Goal: Information Seeking & Learning: Learn about a topic

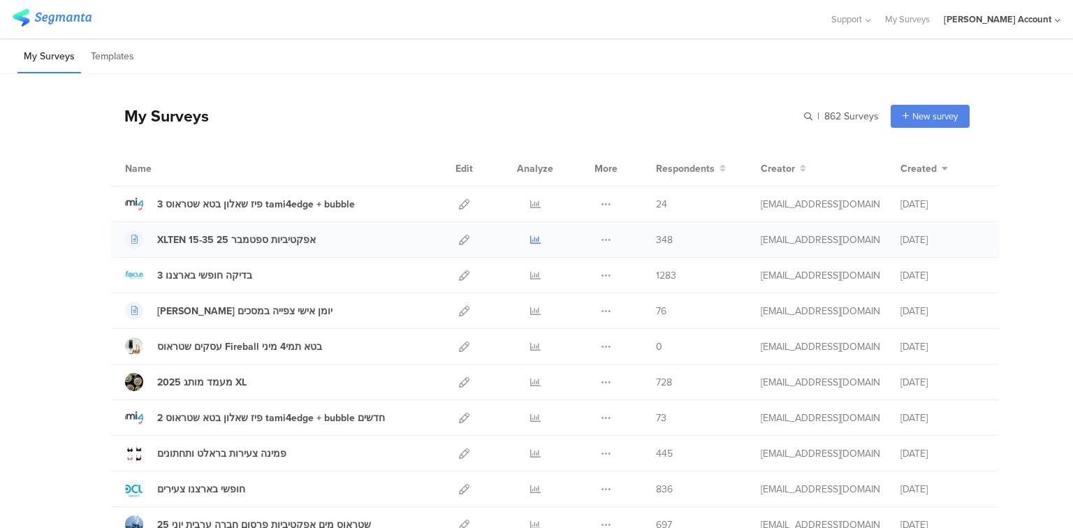
click at [533, 235] on icon at bounding box center [535, 240] width 10 height 10
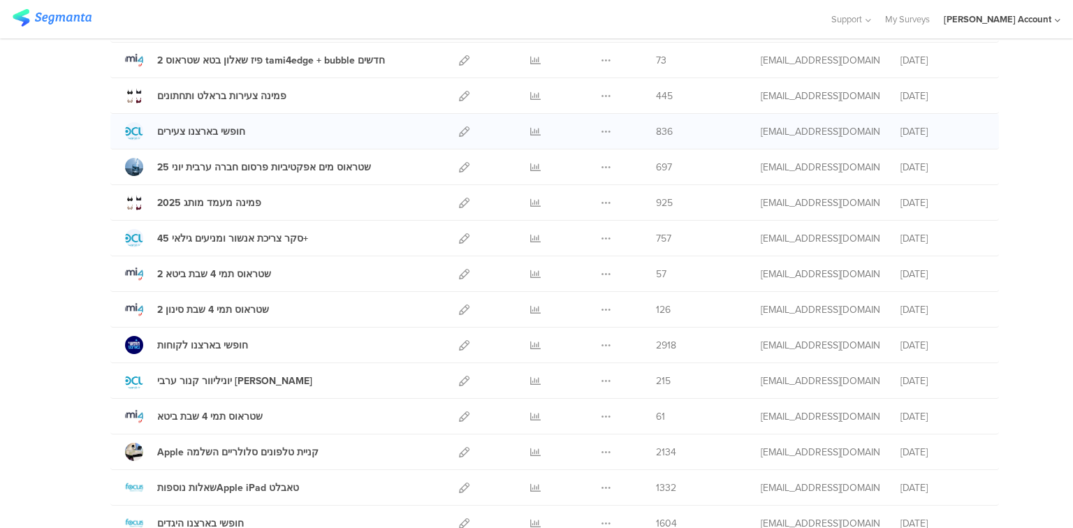
scroll to position [447, 0]
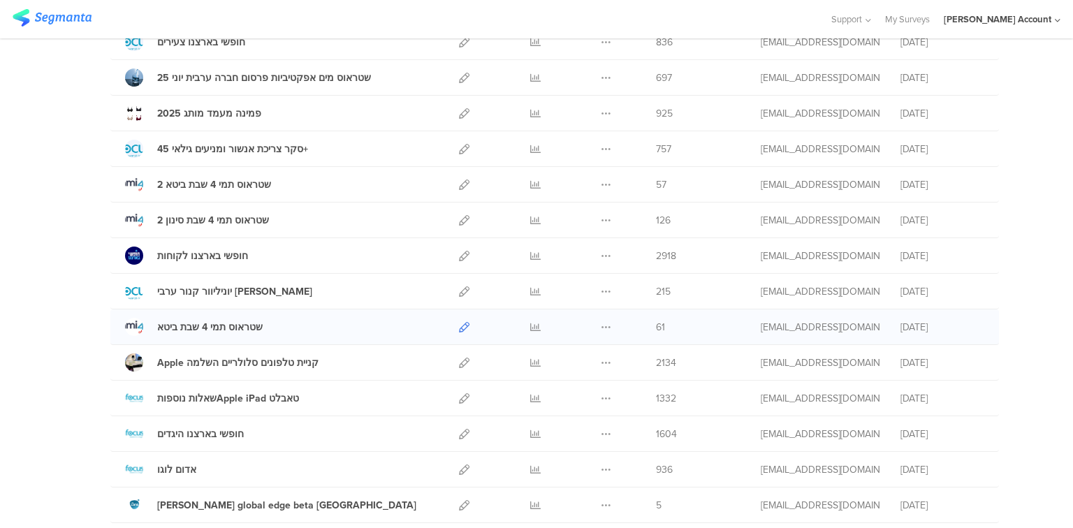
click at [459, 325] on icon at bounding box center [464, 327] width 10 height 10
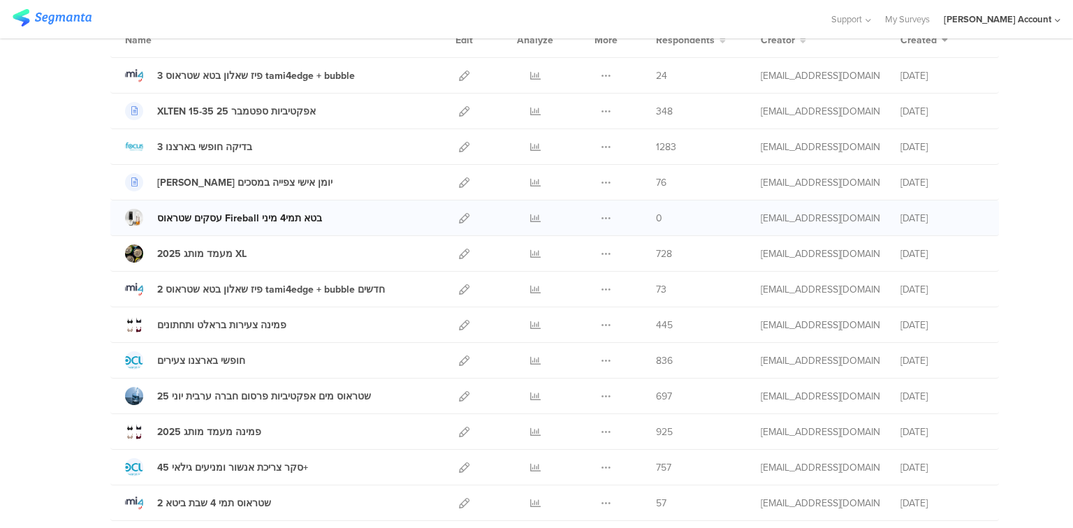
scroll to position [112, 0]
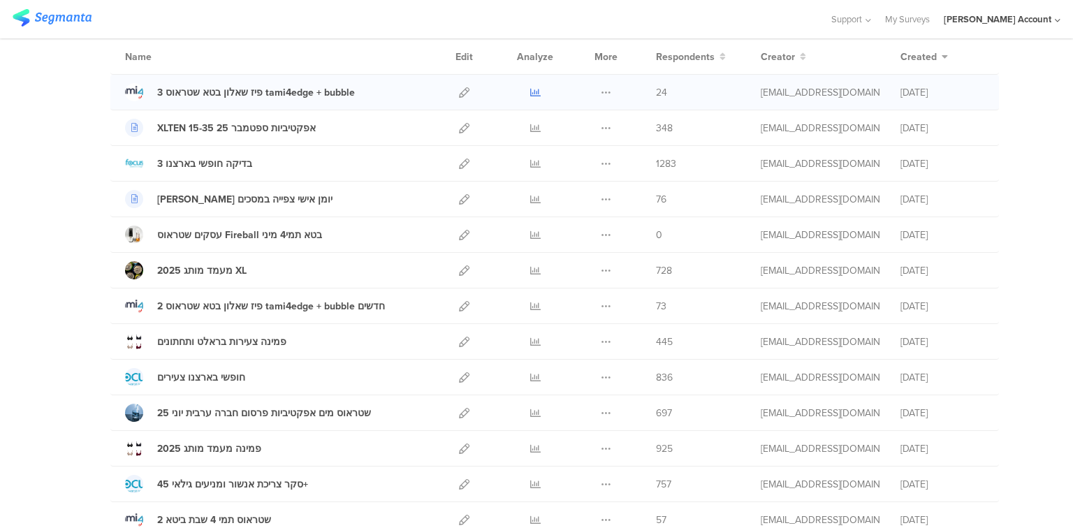
click at [532, 89] on icon at bounding box center [535, 92] width 10 height 10
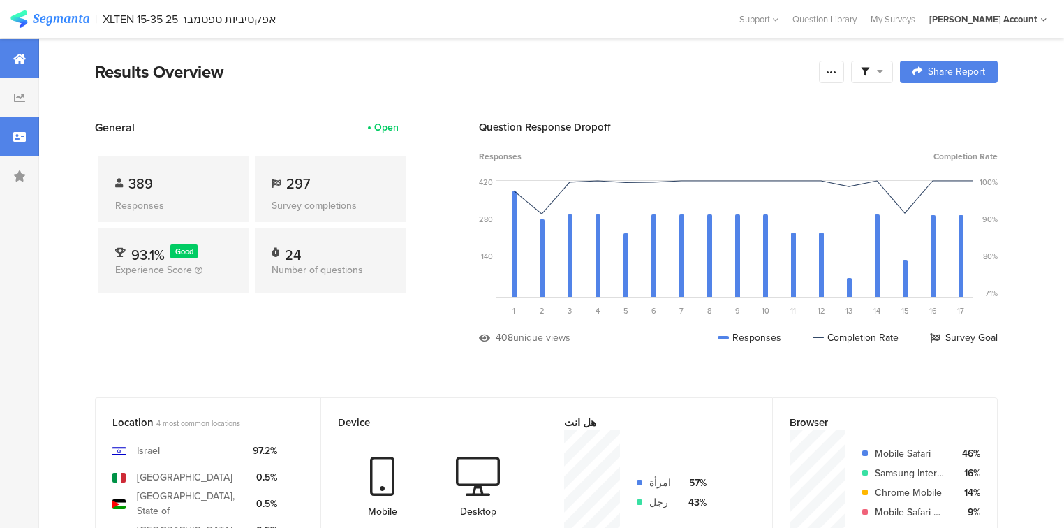
click at [13, 134] on icon at bounding box center [19, 136] width 13 height 11
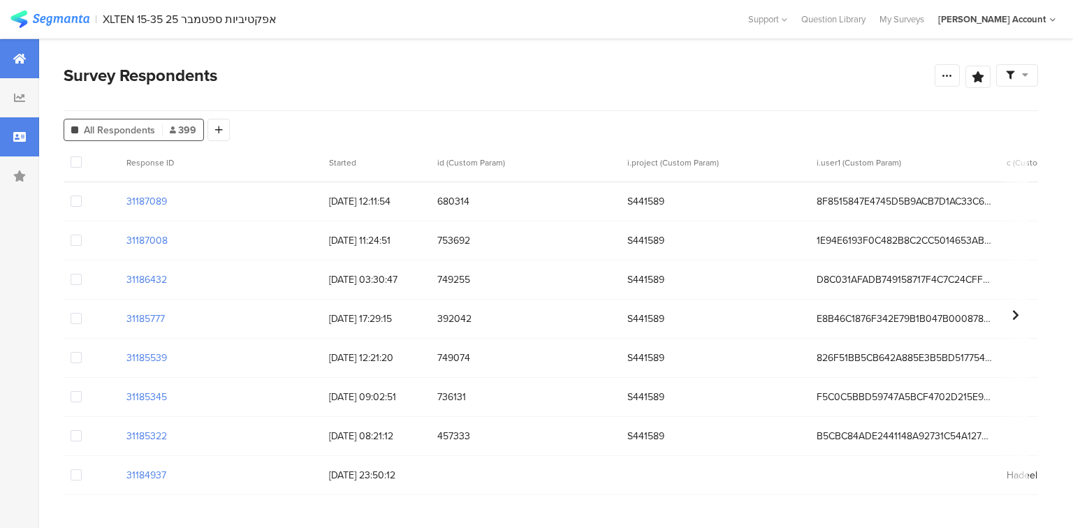
click at [22, 62] on icon at bounding box center [19, 58] width 13 height 11
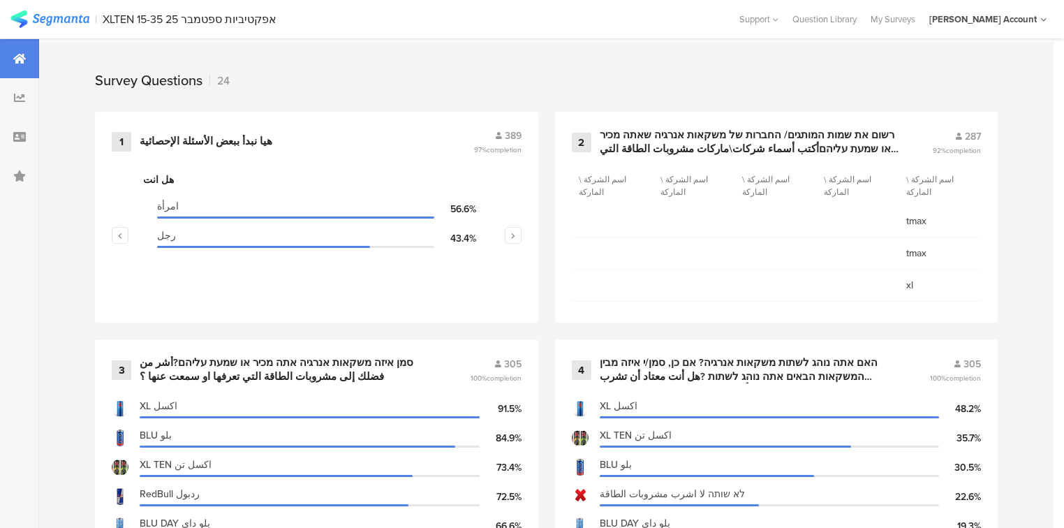
scroll to position [279, 0]
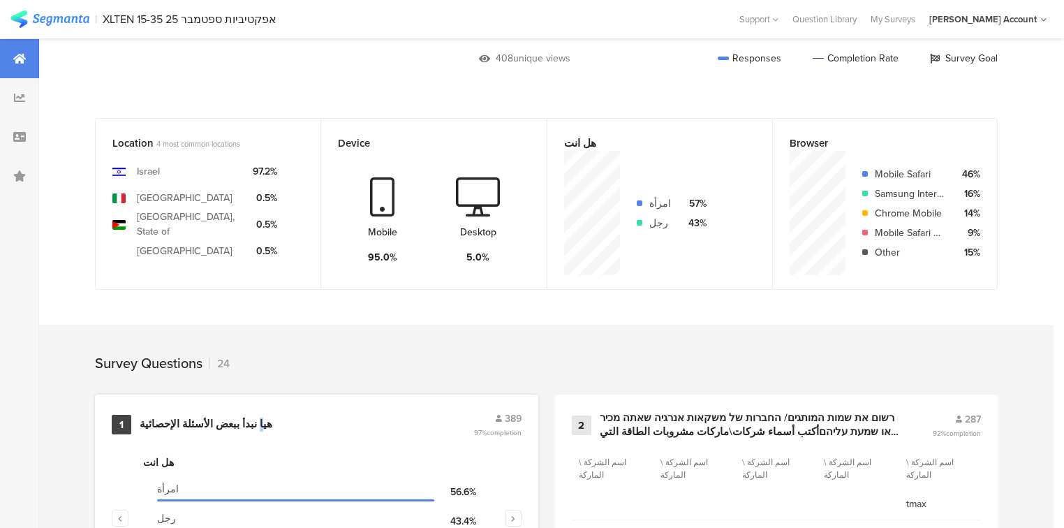
click at [240, 420] on div "هيا نبدأ ببعض الأسئلة الإحصائية" at bounding box center [206, 425] width 133 height 14
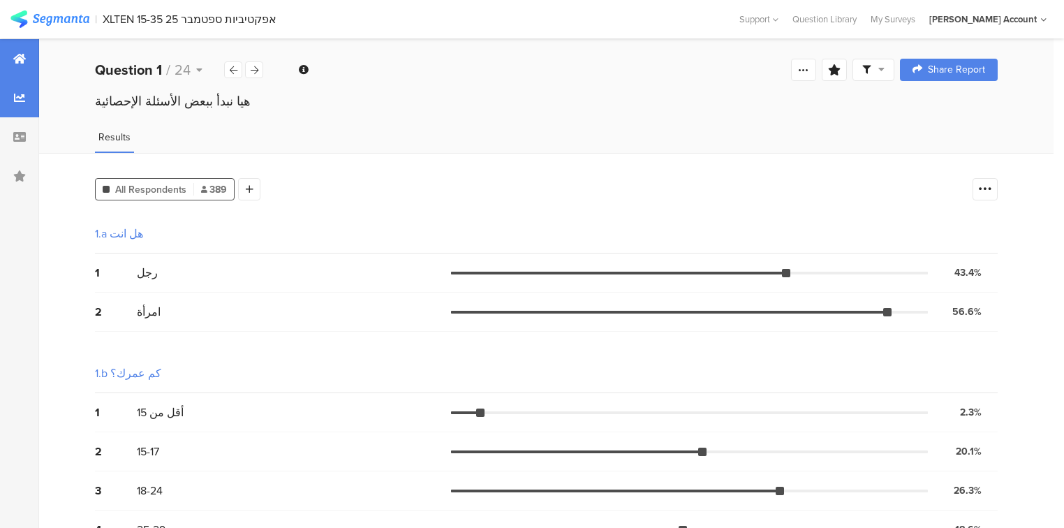
click at [14, 50] on div at bounding box center [19, 58] width 39 height 39
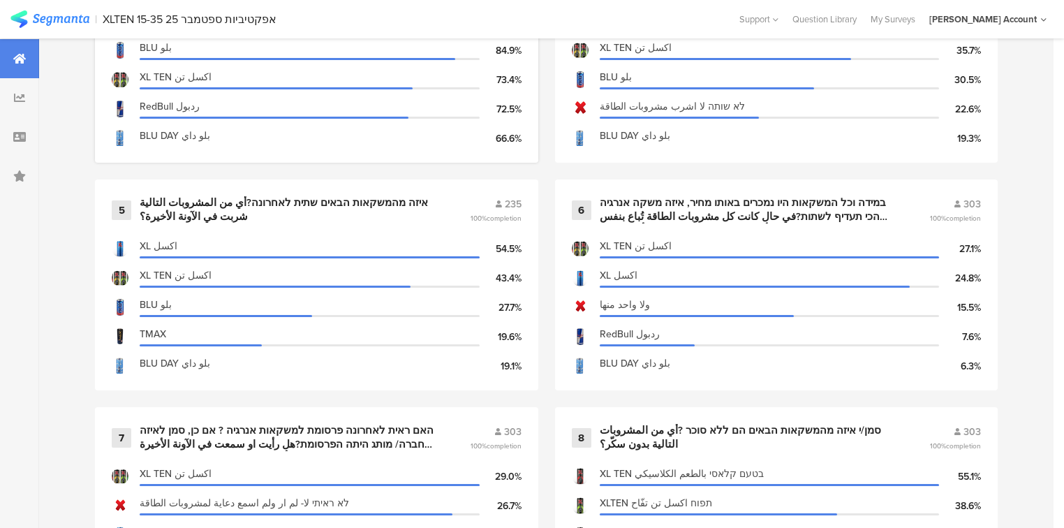
scroll to position [1229, 0]
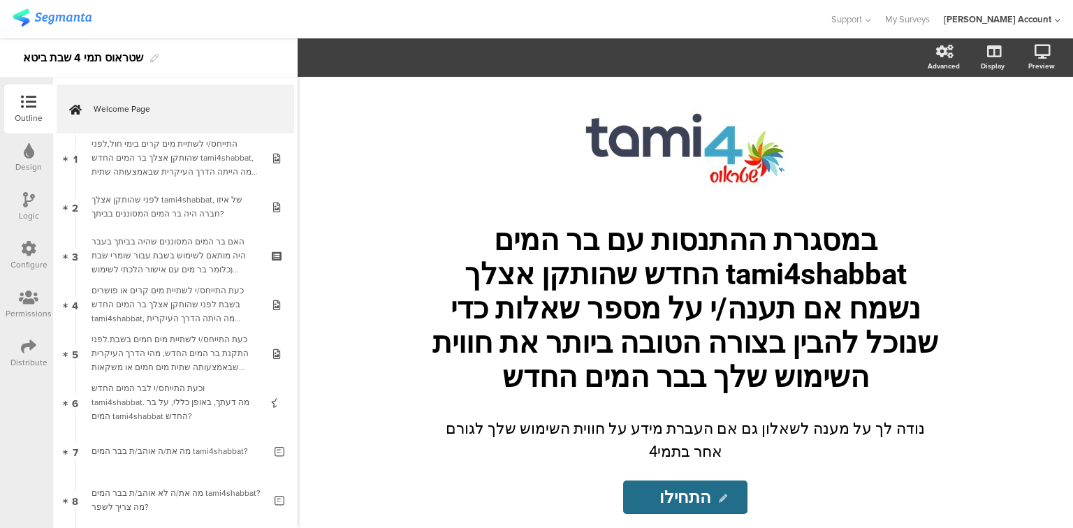
click at [24, 353] on icon at bounding box center [28, 346] width 15 height 15
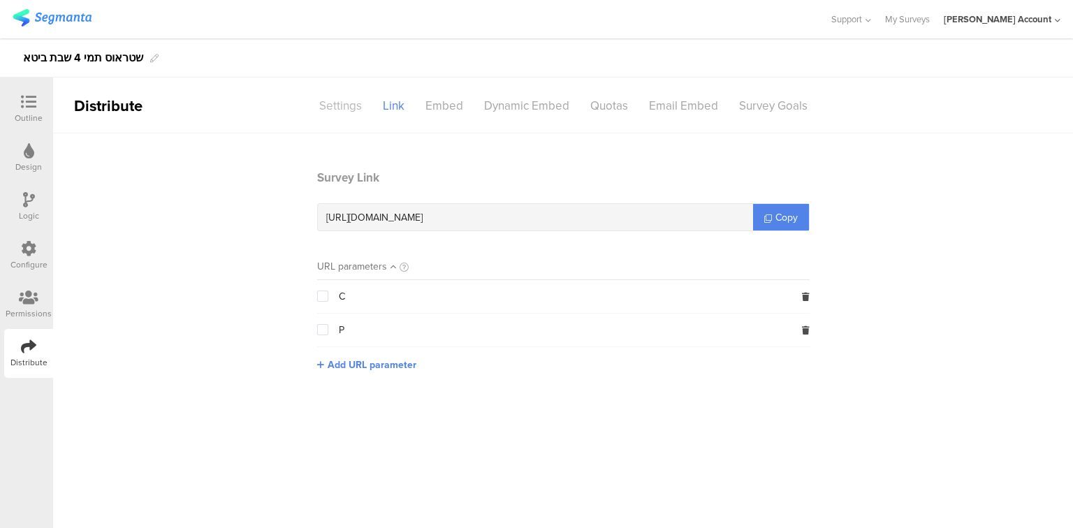
click at [334, 103] on div "Settings" at bounding box center [341, 106] width 64 height 24
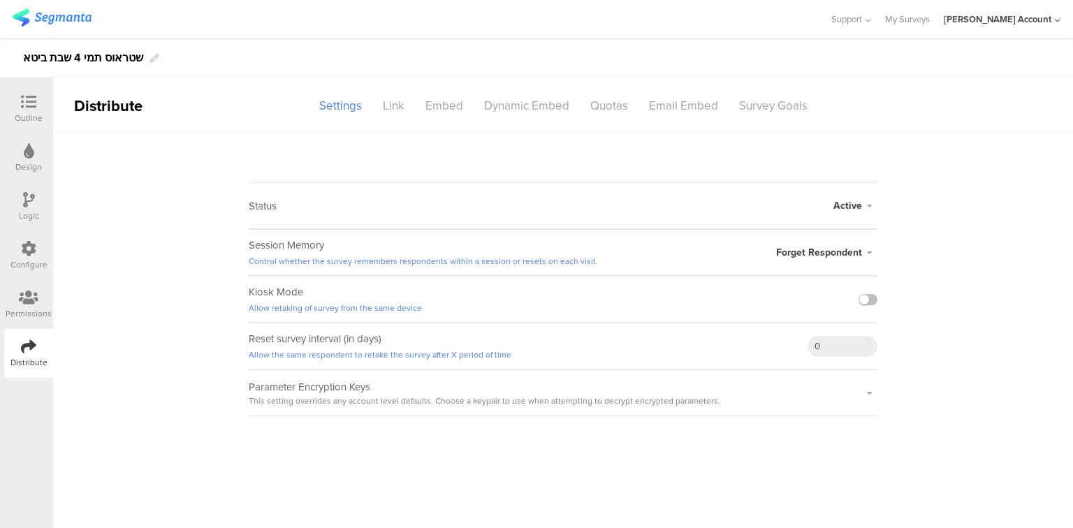
click at [28, 296] on icon at bounding box center [29, 297] width 20 height 15
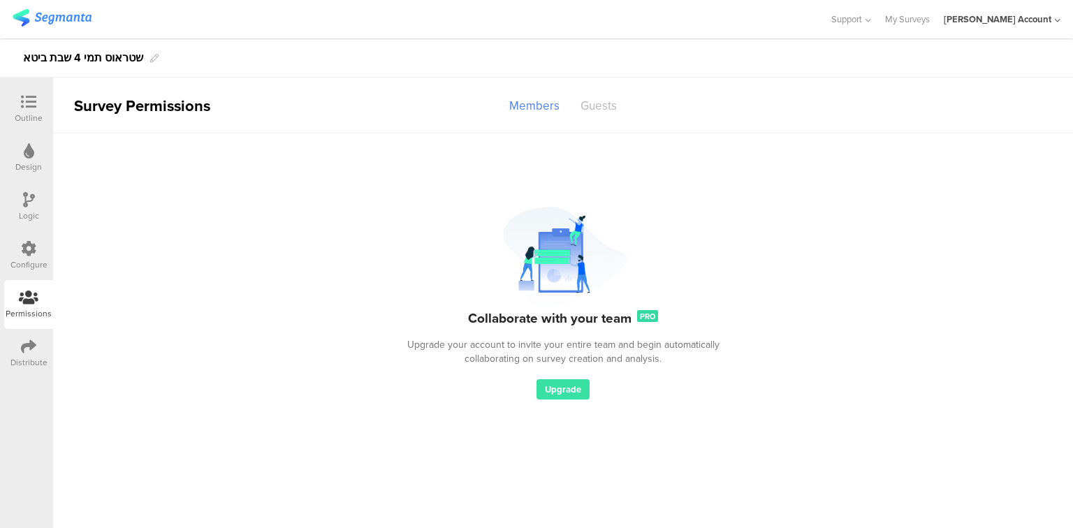
click at [599, 111] on div "Guests" at bounding box center [598, 106] width 57 height 24
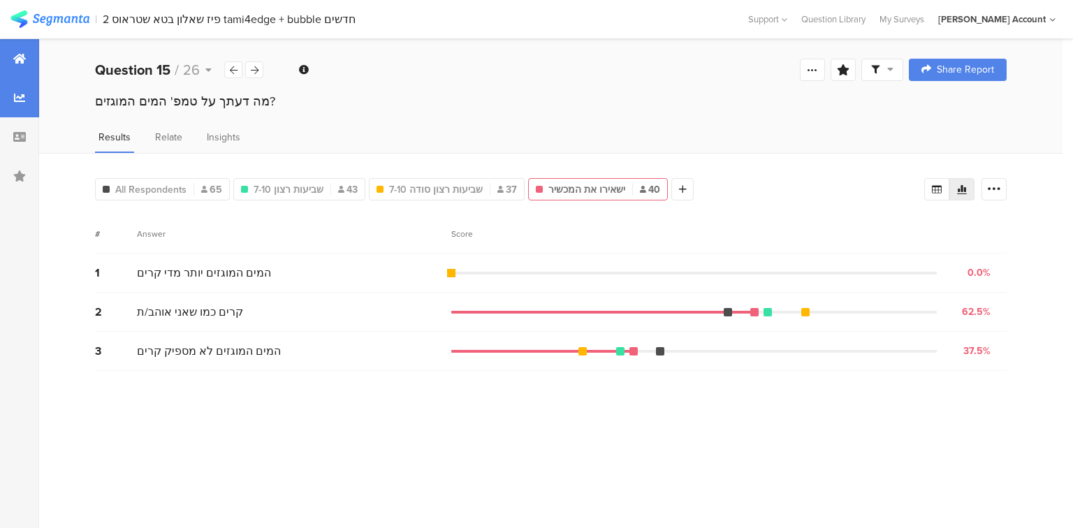
click at [31, 61] on div at bounding box center [19, 58] width 39 height 39
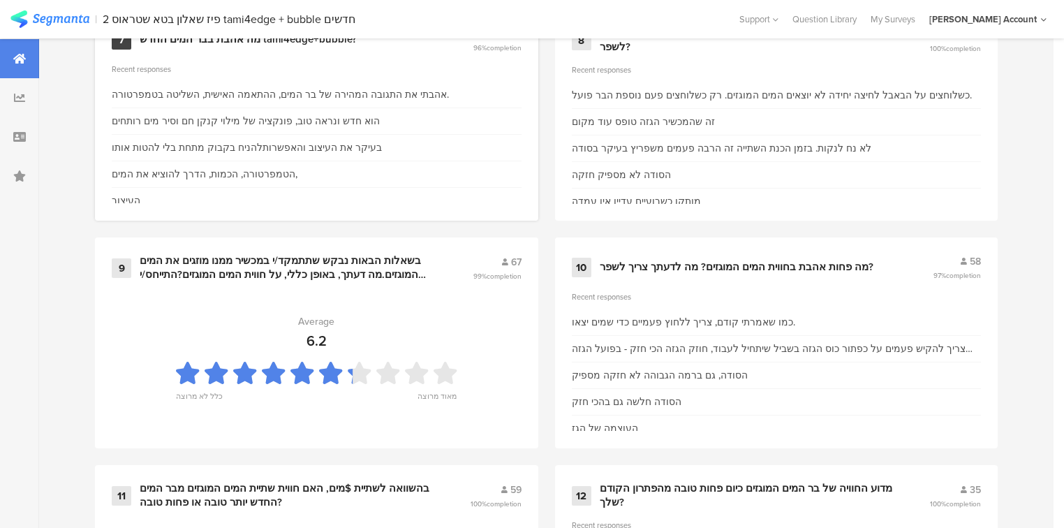
scroll to position [1508, 0]
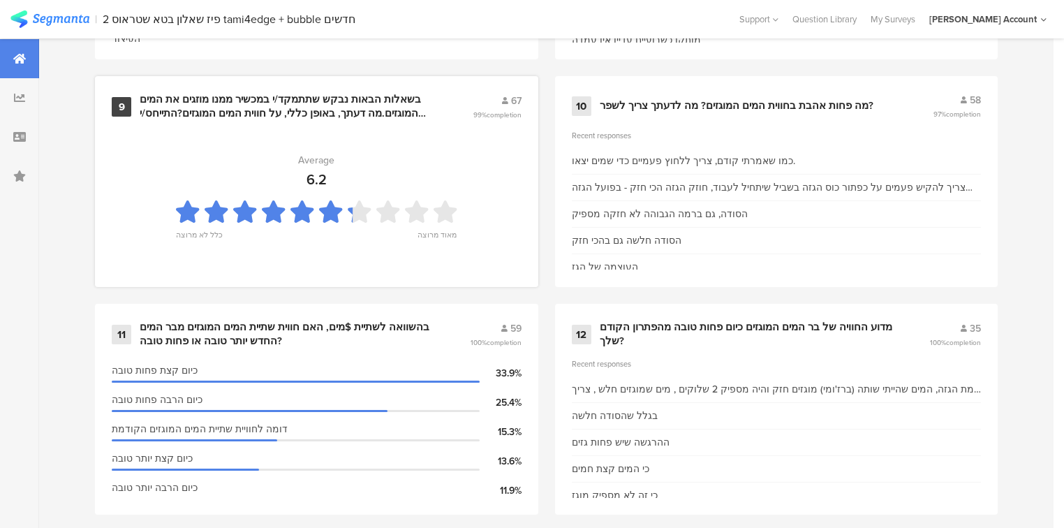
click at [293, 109] on div "בשאלות הבאות נבקש שתתמקד/י במכשיר ממנו מוזגים את המים המוגזים.מה דעתך, באופן כל…" at bounding box center [290, 106] width 300 height 27
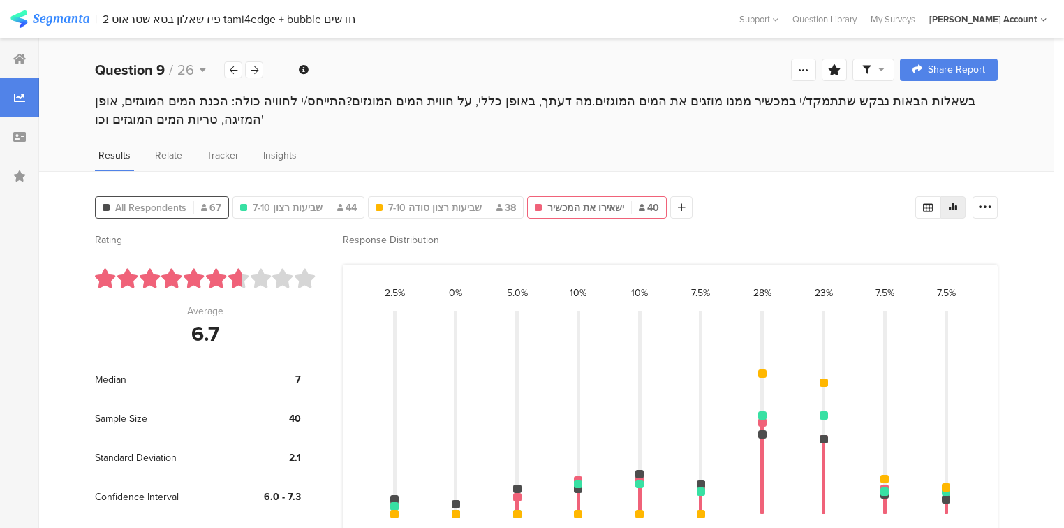
click at [149, 207] on span "All Respondents" at bounding box center [150, 207] width 71 height 15
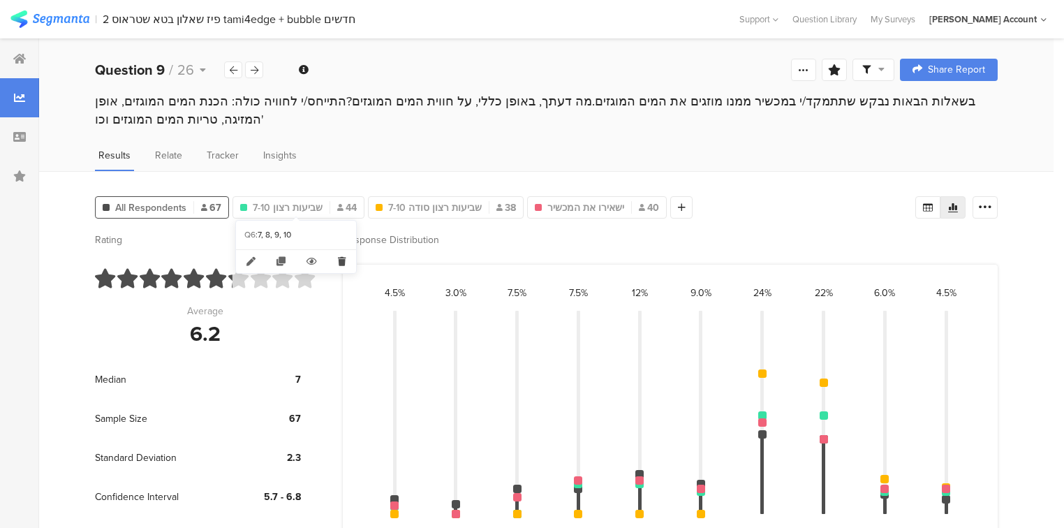
click at [339, 259] on icon at bounding box center [341, 261] width 29 height 23
click at [355, 262] on icon at bounding box center [353, 261] width 29 height 23
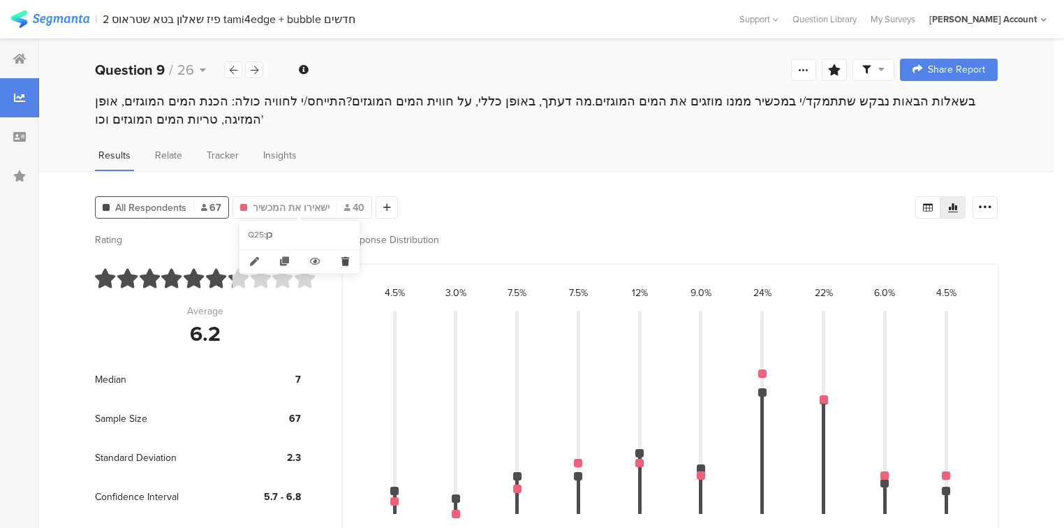
click at [346, 262] on icon at bounding box center [345, 261] width 29 height 23
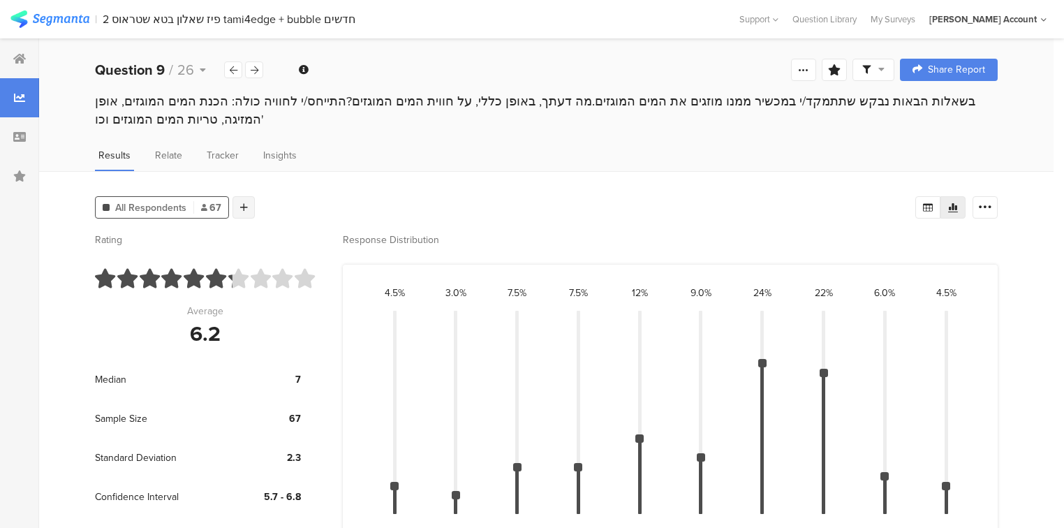
click at [246, 204] on icon at bounding box center [244, 207] width 8 height 10
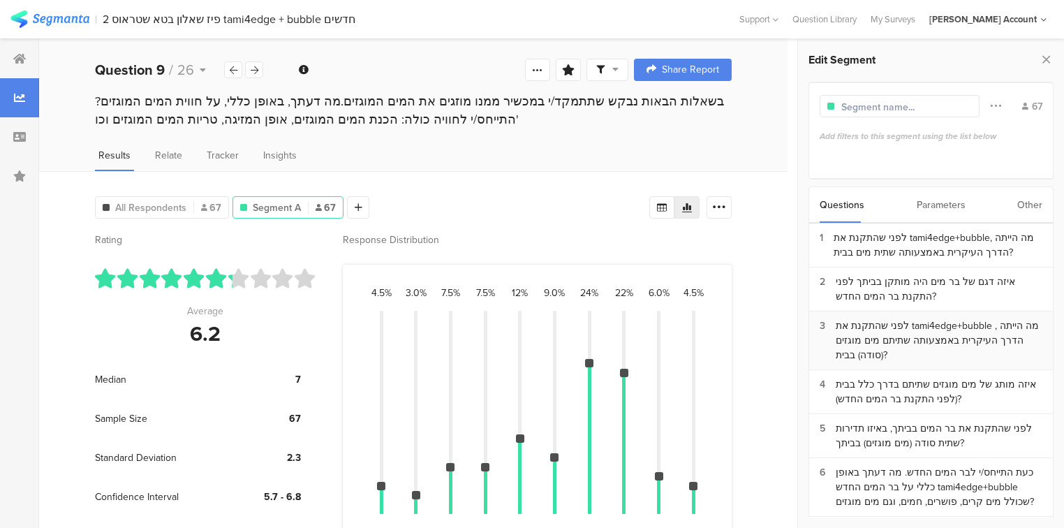
click at [905, 337] on div "לפני שהתקנת את tami4edge+bubble , מה הייתה הדרך העיקרית באמצעותה שתיתם מים מוגז…" at bounding box center [939, 340] width 207 height 44
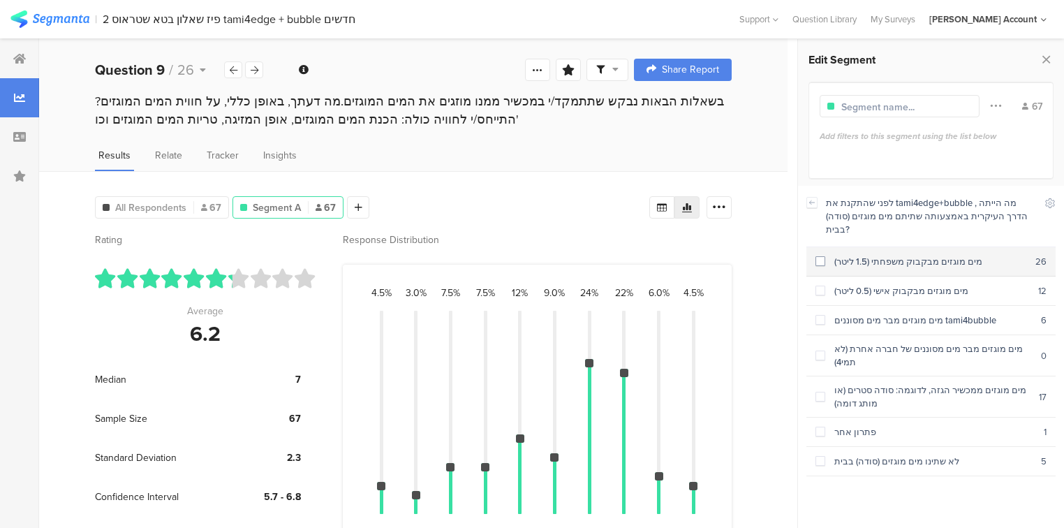
click at [846, 247] on section "מים מוגזים מבקבוק משפחתי (1.5 ליטר) 26" at bounding box center [931, 261] width 249 height 29
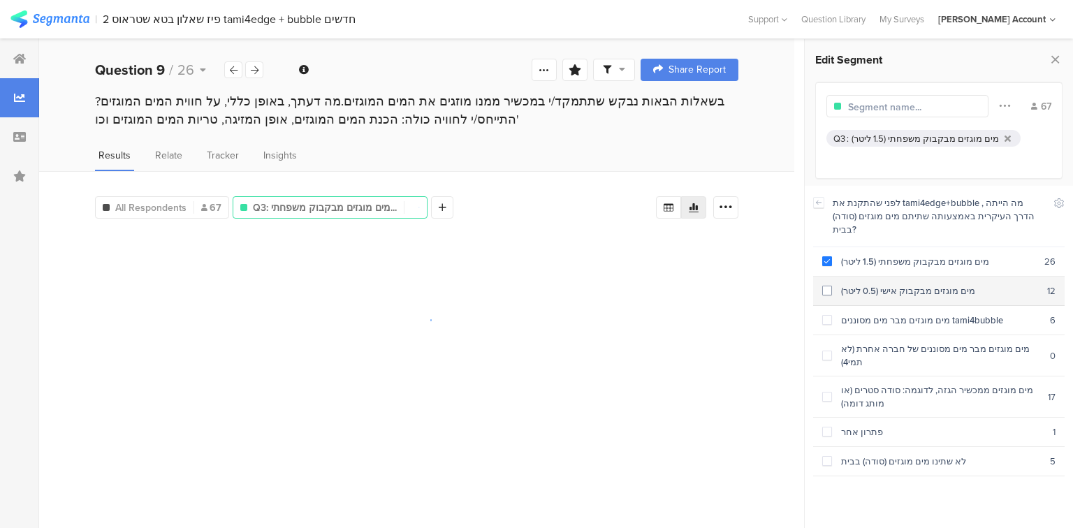
click at [866, 284] on div "מים מוגזים מבקבוק אישי (0.5 ליטר)" at bounding box center [939, 290] width 215 height 13
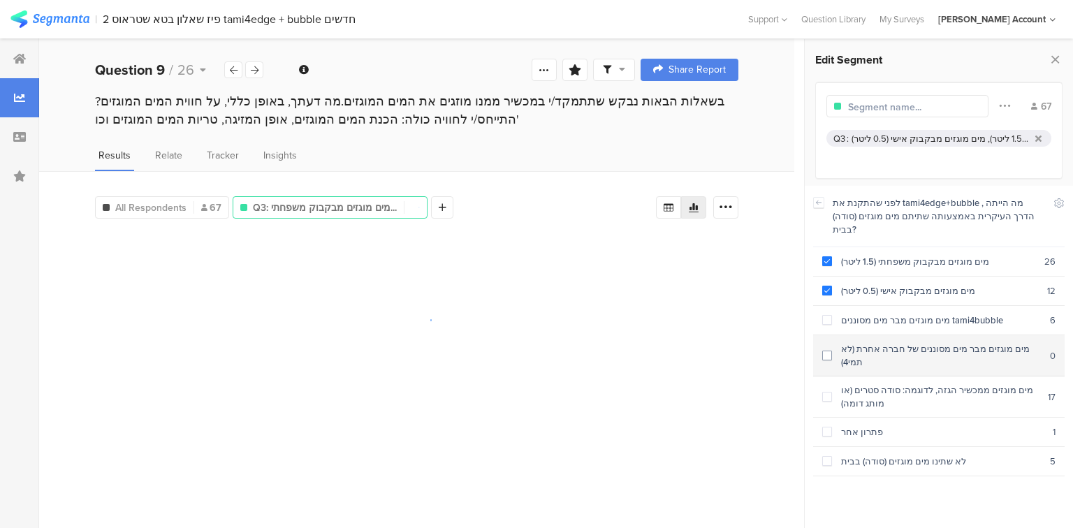
click at [880, 342] on div "מים מוגזים מבר מים מסוננים של חברה אחרת (לא תמי4)" at bounding box center [941, 355] width 218 height 27
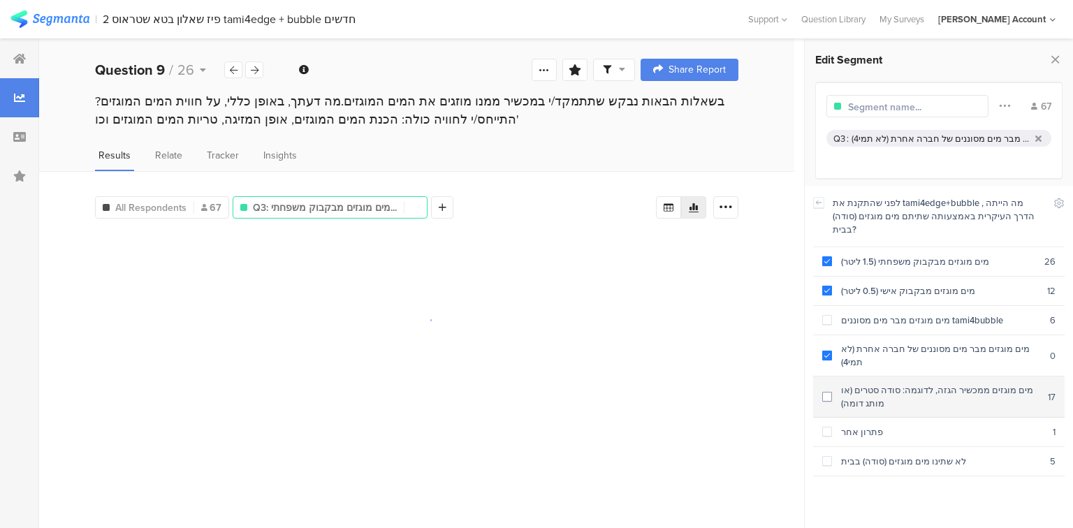
click at [882, 383] on div "מים מוגזים ממכשיר הגזה, לדוגמה: סודה סטרים (או מותג דומה)" at bounding box center [940, 396] width 216 height 27
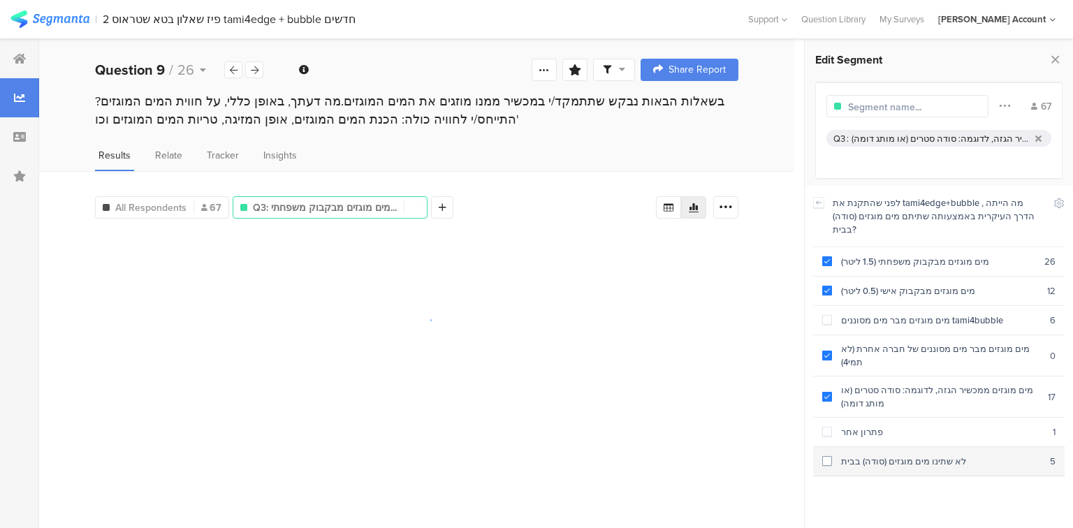
drag, startPoint x: 869, startPoint y: 404, endPoint x: 874, endPoint y: 422, distance: 19.0
click at [868, 425] on div "פתרון אחר" at bounding box center [942, 431] width 221 height 13
click at [878, 455] on div "לא שתינו מים מוגזים (סודה) בבית" at bounding box center [941, 461] width 218 height 13
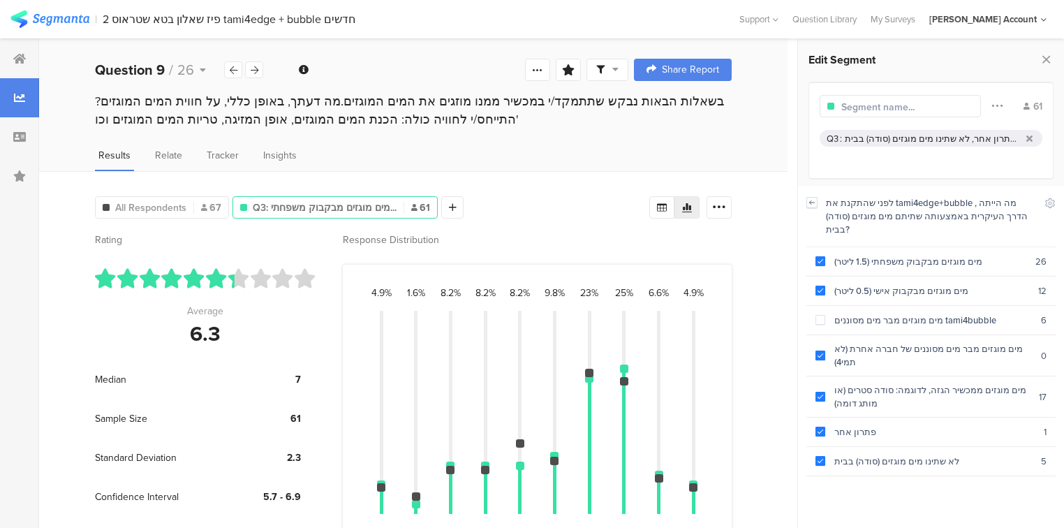
click at [809, 204] on icon at bounding box center [812, 202] width 10 height 11
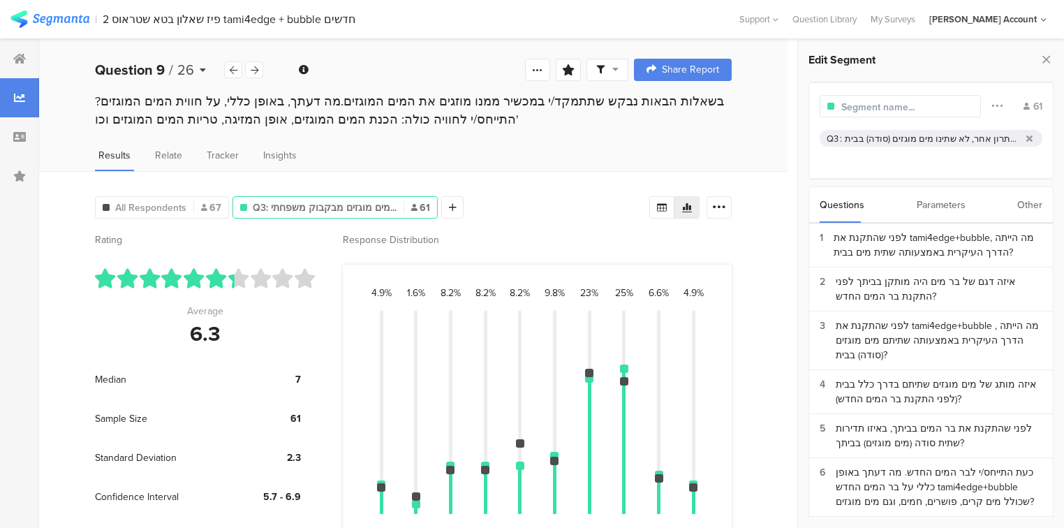
click at [177, 70] on span "26" at bounding box center [185, 69] width 17 height 21
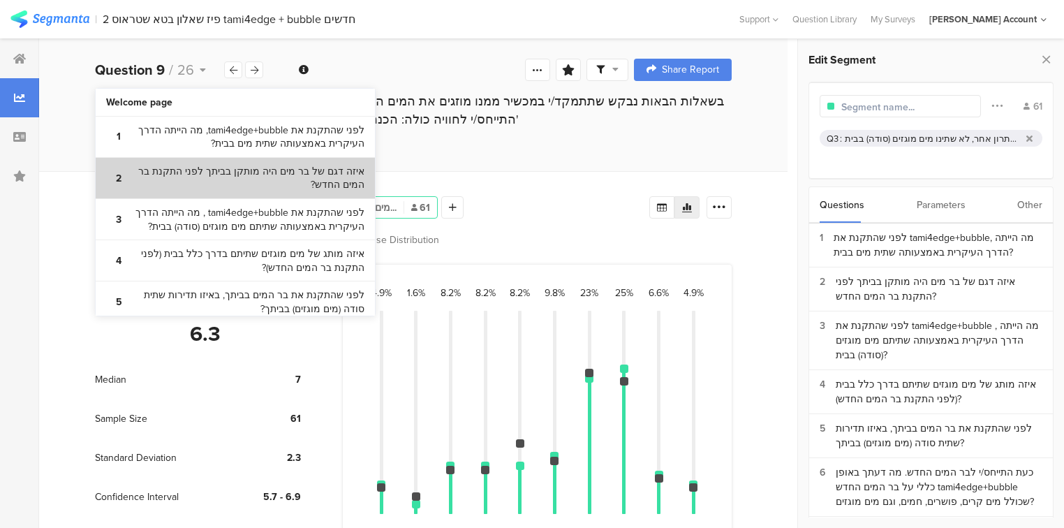
click at [197, 179] on bdi "איזה דגם של בר מים היה מותקן בביתך לפני התקנת בר המים החדש?" at bounding box center [247, 178] width 233 height 27
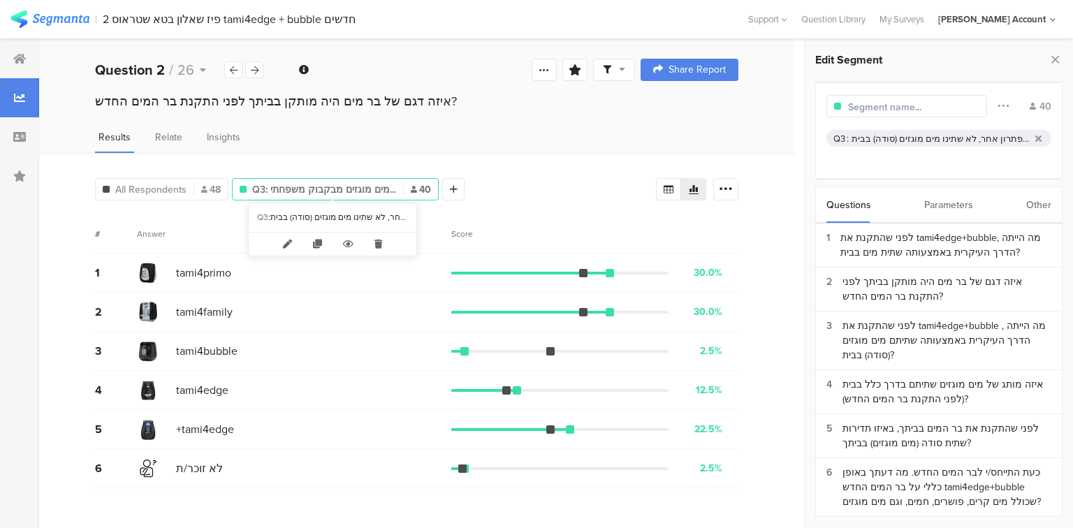
click at [283, 186] on span "Q3: מים מוגזים מבקבוק משפחתי..." at bounding box center [324, 189] width 144 height 15
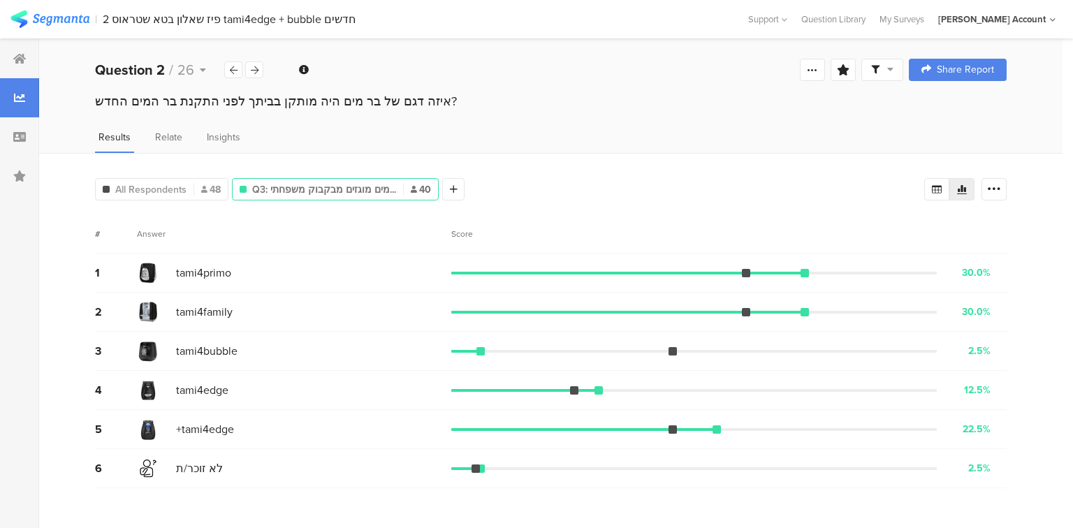
click at [283, 186] on span "Q3: מים מוגזים מבקבוק משפחתי..." at bounding box center [324, 189] width 144 height 15
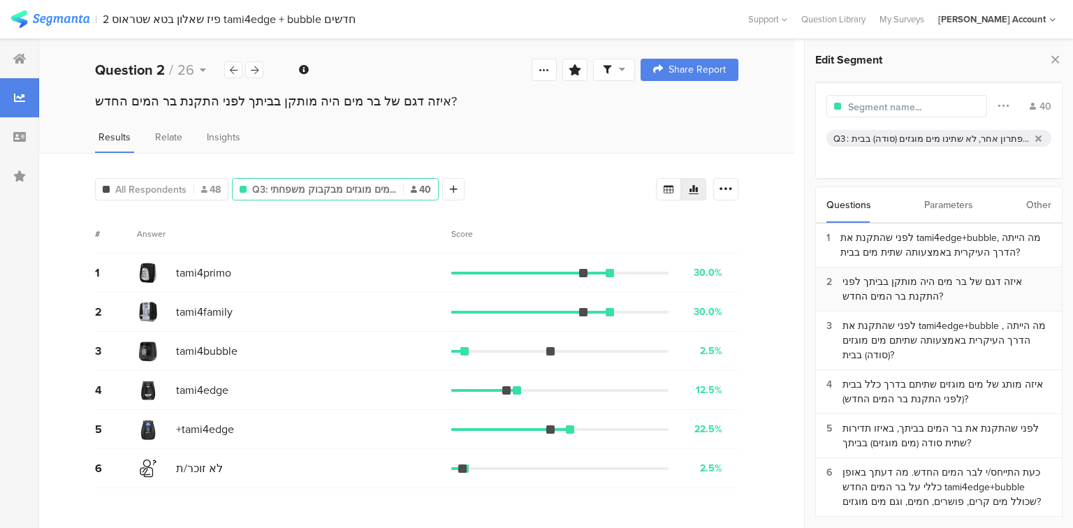
click at [901, 295] on div "איזה דגם של בר מים היה מותקן בביתך לפני התקנת בר המים החדש?" at bounding box center [946, 288] width 209 height 29
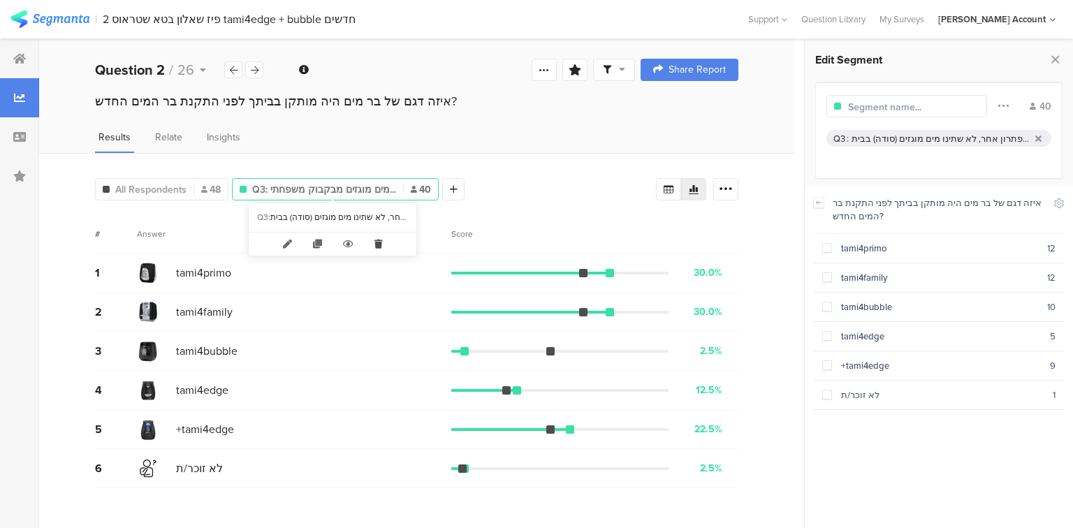
click at [381, 244] on icon at bounding box center [378, 244] width 29 height 23
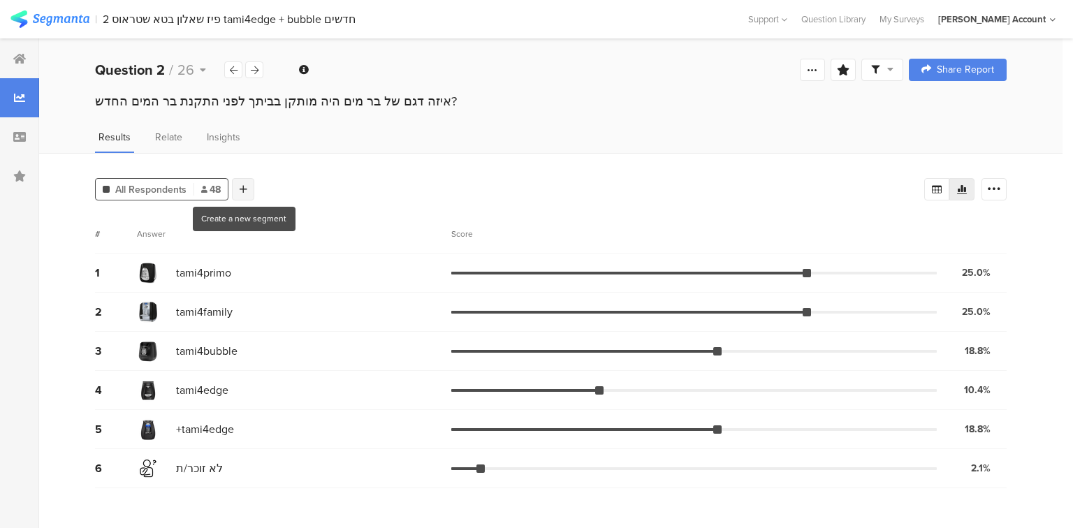
click at [241, 184] on icon at bounding box center [244, 189] width 8 height 10
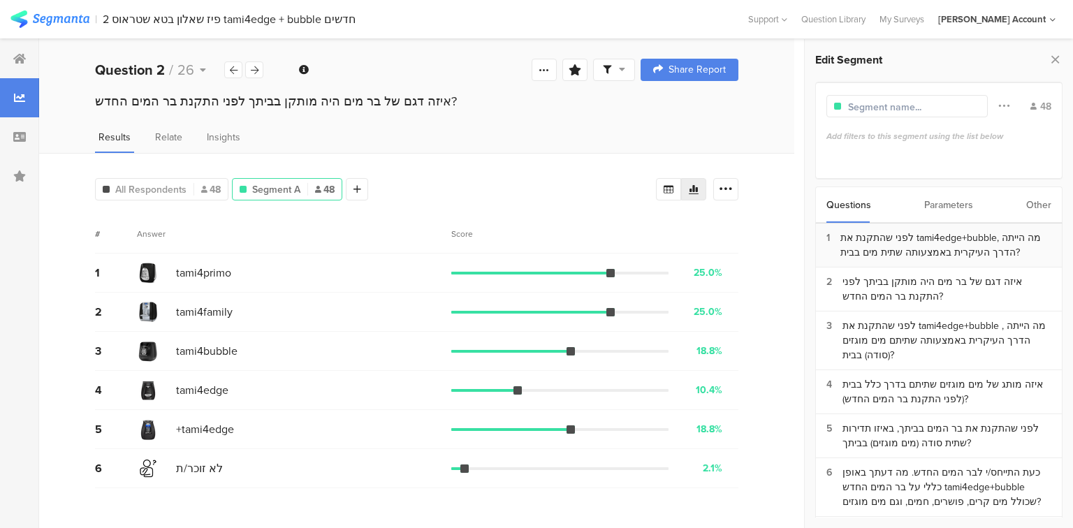
click at [904, 251] on div "לפני שהתקנת את tami4edge+bubble, מה הייתה הדרך העיקרית באמצעותה שתית מים בבית?" at bounding box center [945, 244] width 211 height 29
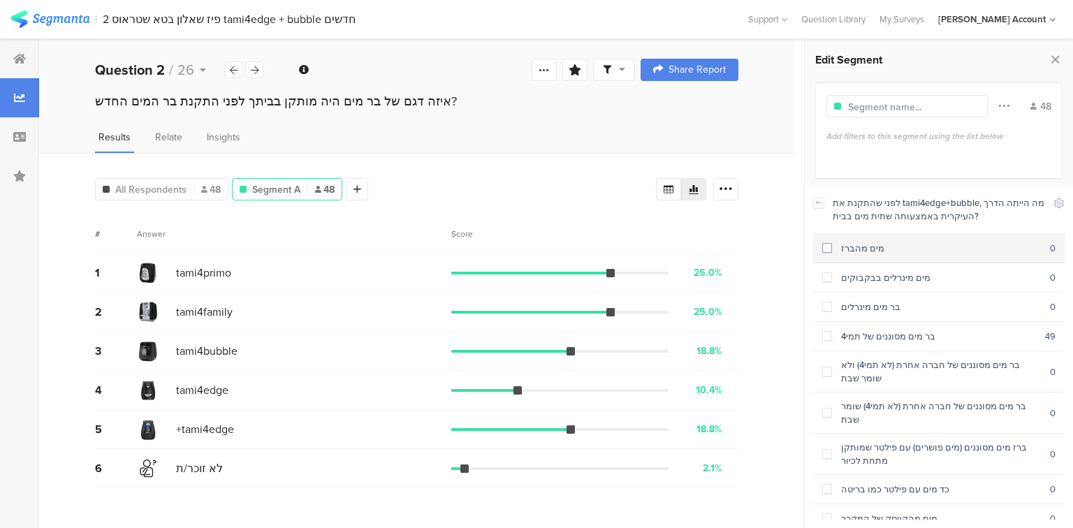
click at [881, 249] on div "מים מהברז" at bounding box center [941, 248] width 218 height 13
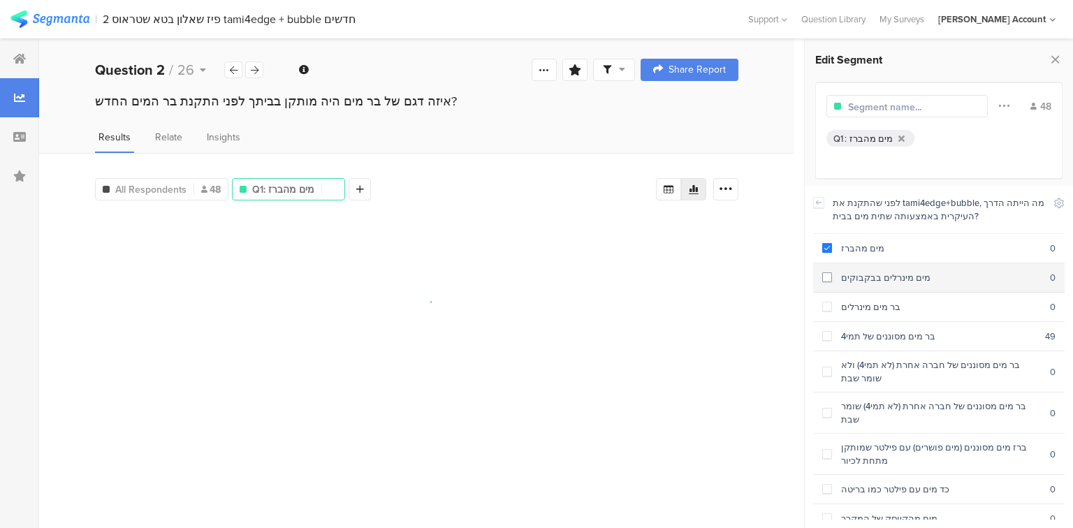
click at [881, 277] on div "מים מינרלים בבקבוקים" at bounding box center [941, 277] width 218 height 13
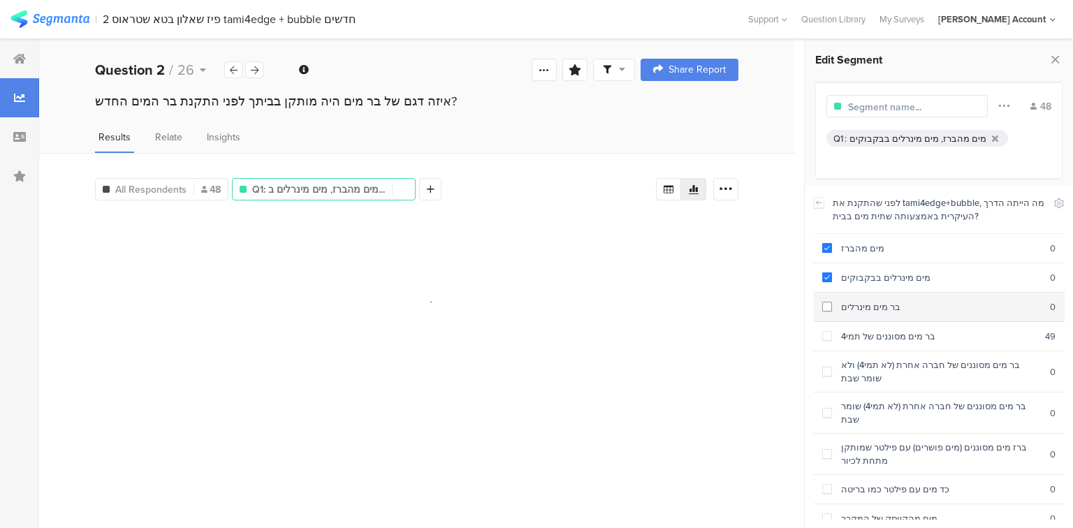
click at [881, 300] on div "בר מים מינרלים" at bounding box center [941, 306] width 218 height 13
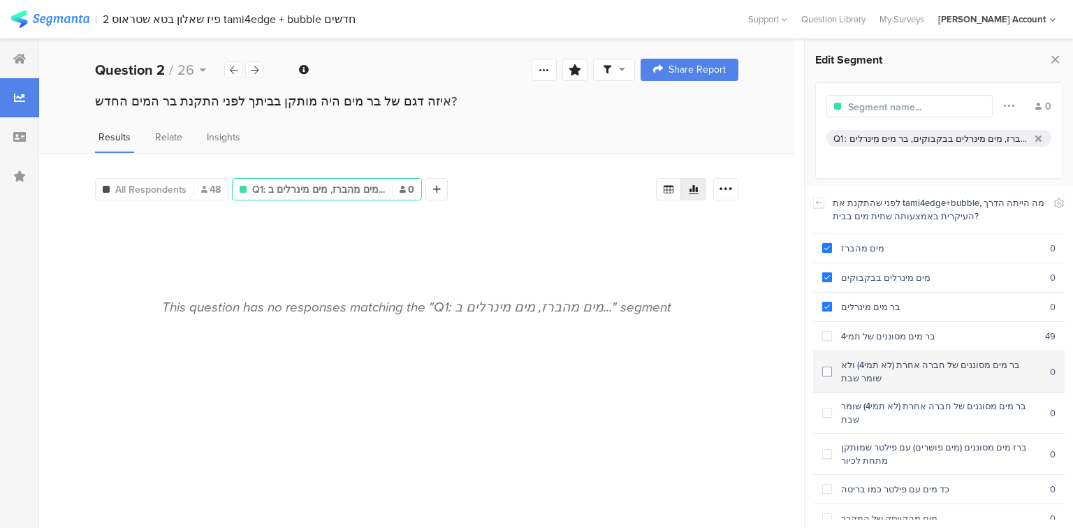
click at [869, 375] on div "בר מים מסוננים של חברה אחרת (לא תמי4) ולא שומר שבת" at bounding box center [941, 371] width 218 height 27
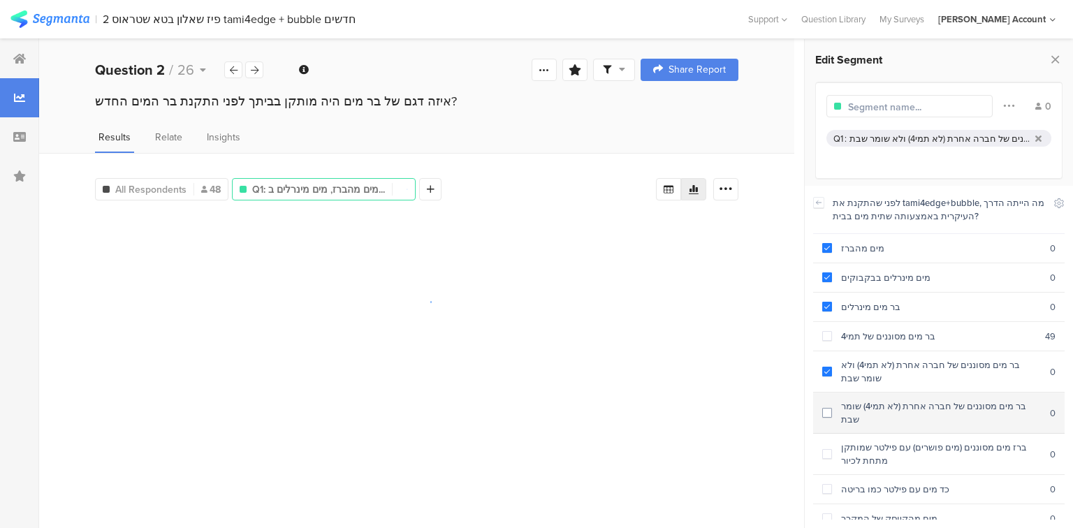
click at [864, 414] on section "בר מים מסוננים של חברה אחרת (לא תמי4) שומר שבת 0" at bounding box center [938, 412] width 251 height 41
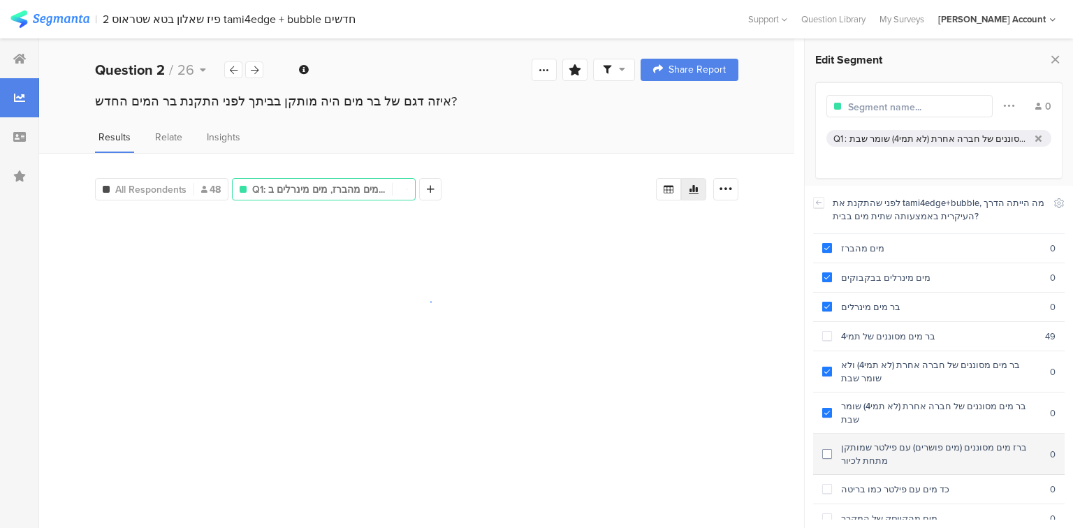
click at [878, 450] on div "ברז מים מסוננים (מים פושרים) עם פילטר שמותקן מתחת לכיור" at bounding box center [941, 454] width 218 height 27
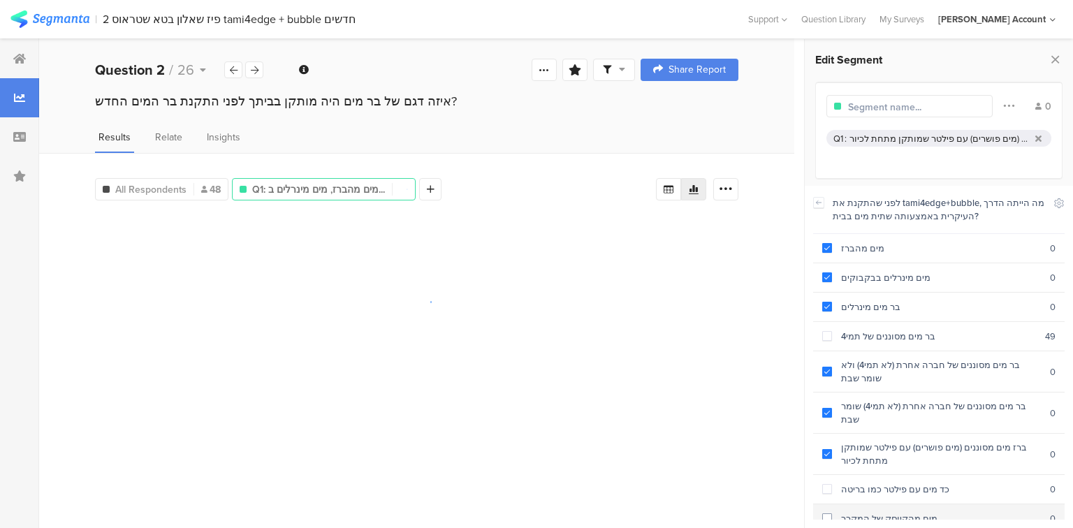
drag, startPoint x: 888, startPoint y: 473, endPoint x: 888, endPoint y: 488, distance: 14.7
click at [888, 483] on div "כד מים עם פילטר כמו בריטה" at bounding box center [941, 489] width 218 height 13
click at [891, 508] on section "מים מהקיוסק של המקרר 0" at bounding box center [938, 518] width 251 height 29
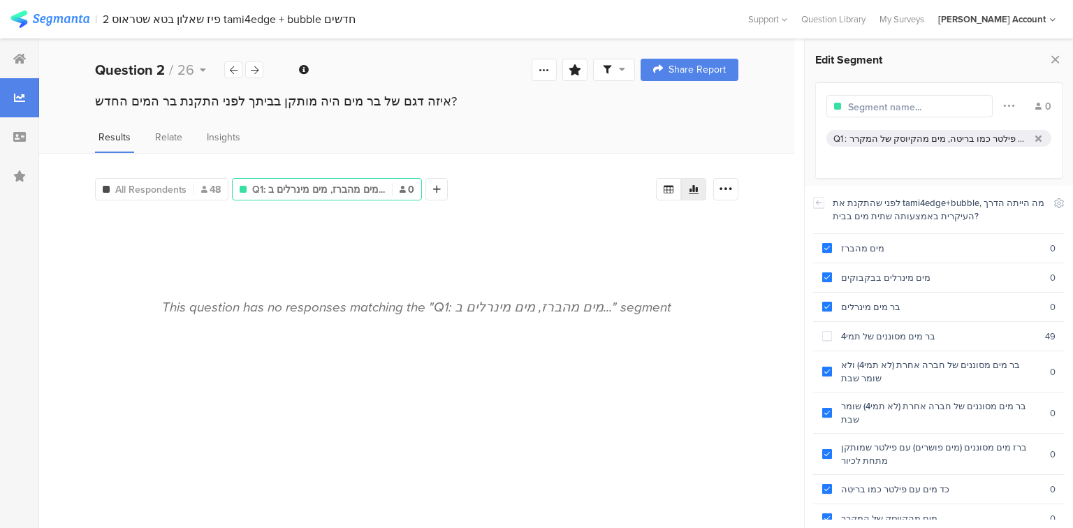
click at [891, 138] on div "מים מהברז, מים מינרלים בבקבוקים, בר מים מינרלים, בר מים מסוננים של חברה אחרת (ל…" at bounding box center [939, 138] width 180 height 13
click at [816, 204] on icon at bounding box center [818, 202] width 10 height 11
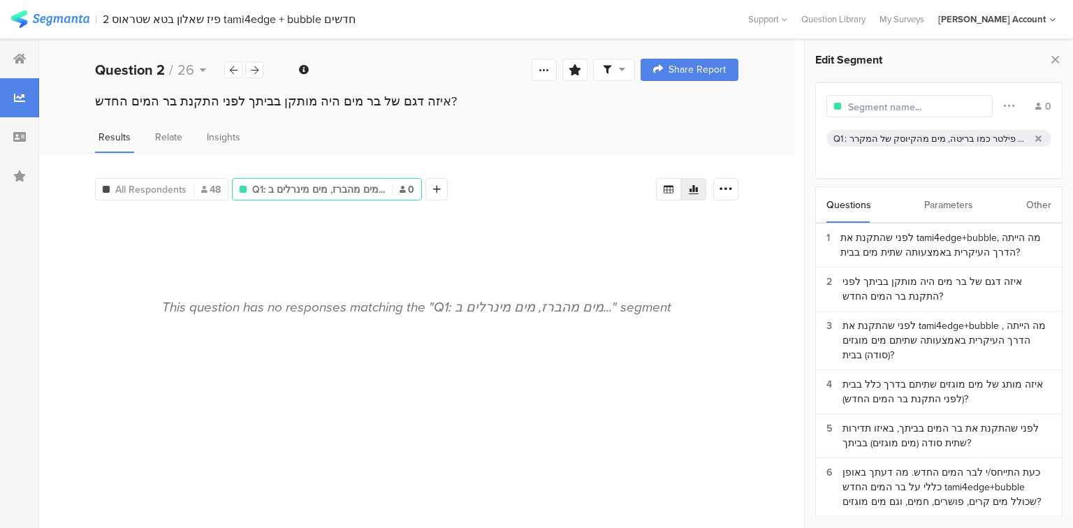
click at [289, 190] on span "Q1: מים מהברז, מים מינרלים ב..." at bounding box center [318, 189] width 133 height 15
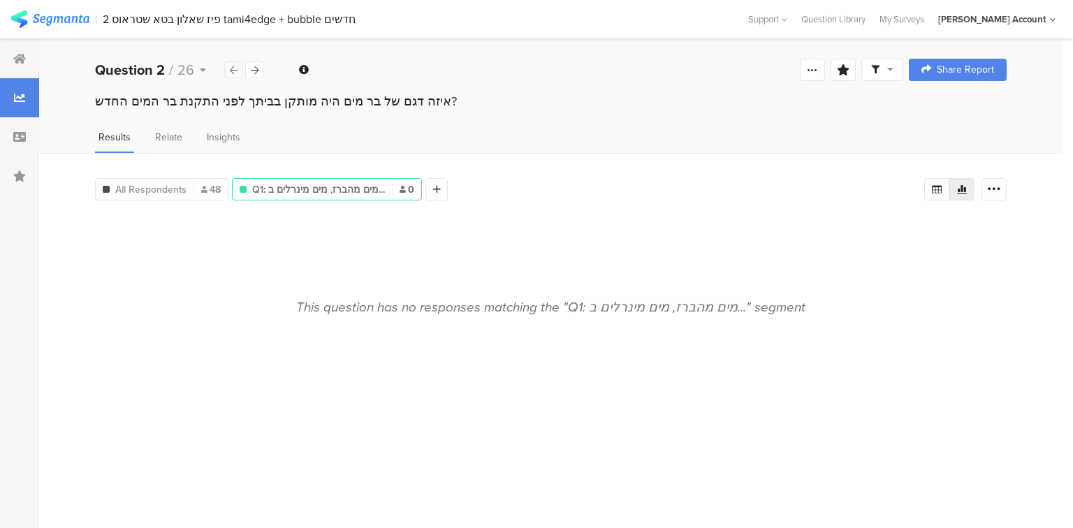
click at [232, 74] on icon at bounding box center [234, 70] width 8 height 9
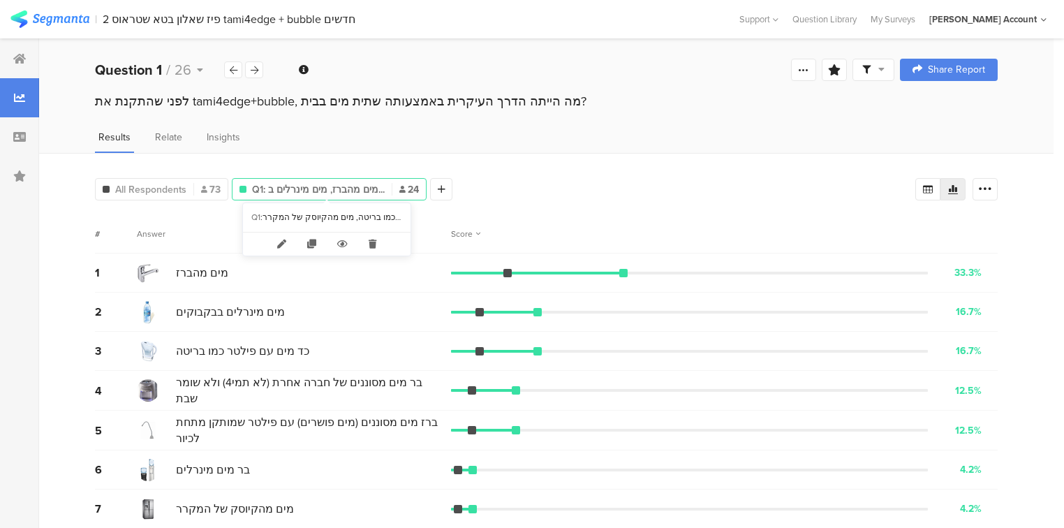
click at [307, 184] on span "Q1: מים מהברז, מים מינרלים ב..." at bounding box center [318, 189] width 133 height 15
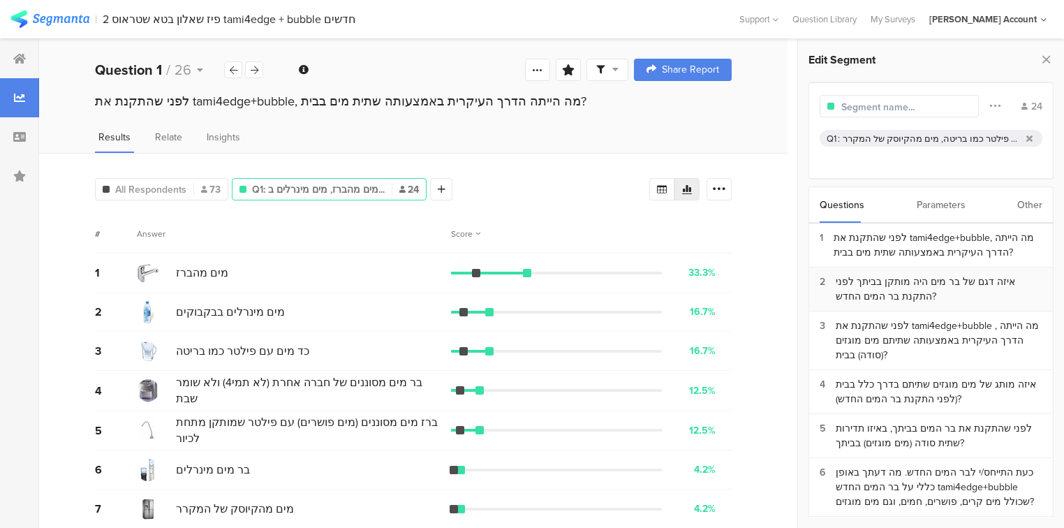
click at [918, 290] on div "איזה דגם של בר מים היה מותקן בביתך לפני התקנת בר המים החדש?" at bounding box center [939, 288] width 207 height 29
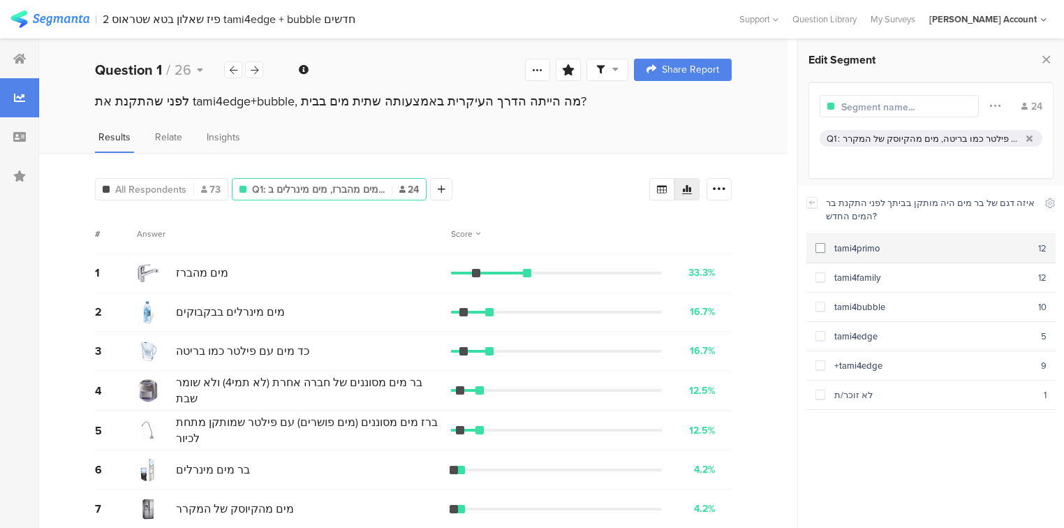
click at [857, 254] on section "tami4primo 12" at bounding box center [931, 248] width 249 height 29
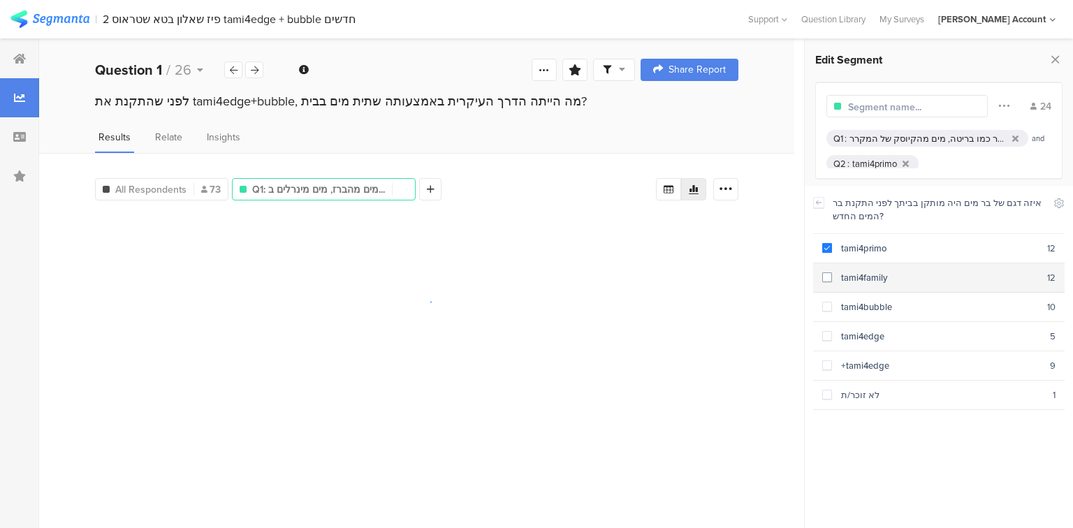
click at [861, 274] on div "tami4family" at bounding box center [939, 277] width 215 height 13
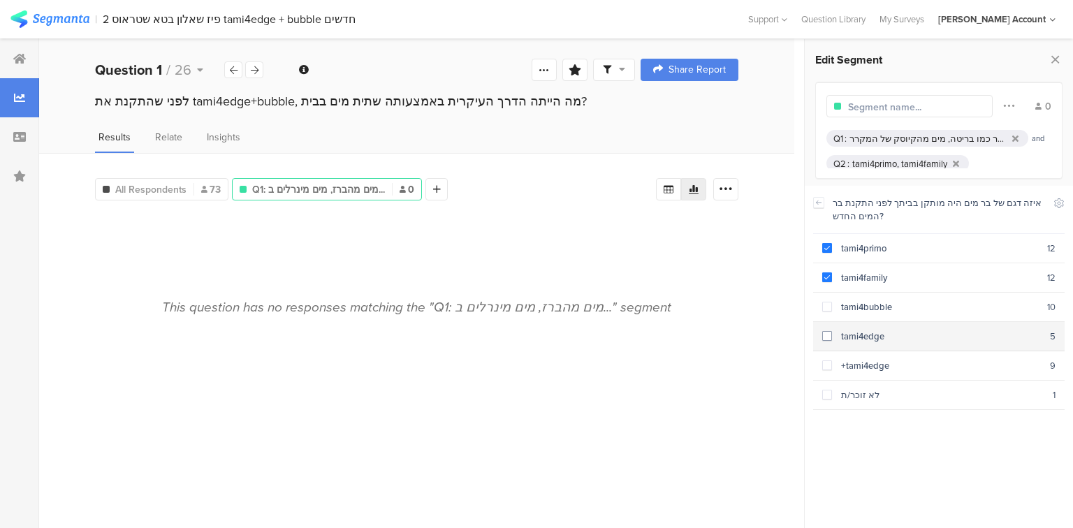
click at [869, 330] on div "tami4edge" at bounding box center [941, 336] width 218 height 13
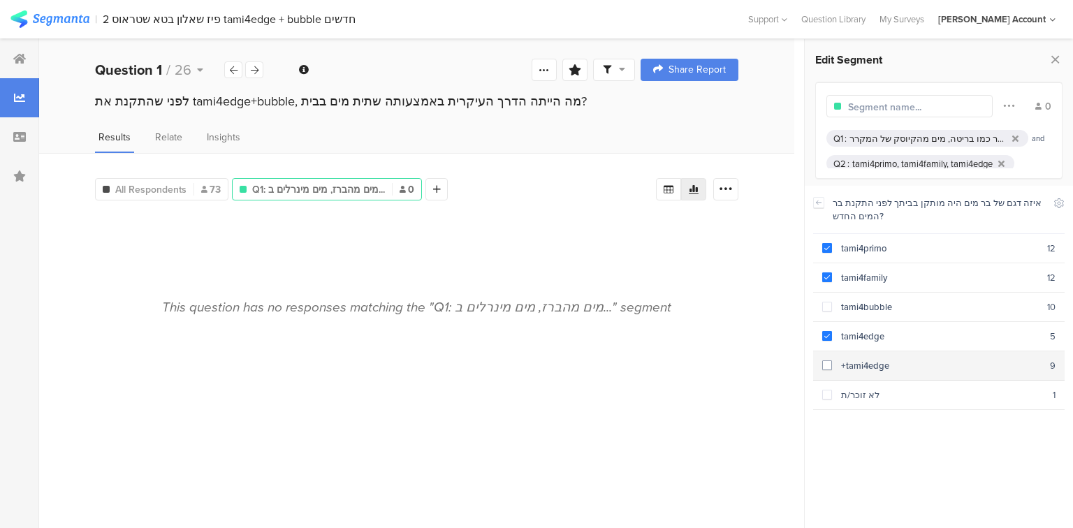
click at [871, 369] on section "+tami4edge 9" at bounding box center [938, 365] width 251 height 29
click at [871, 394] on div "לא זוכר/ת" at bounding box center [942, 394] width 221 height 13
click at [936, 113] on div at bounding box center [908, 106] width 121 height 16
click at [1028, 137] on div "and" at bounding box center [1038, 138] width 20 height 11
click at [1005, 100] on icon at bounding box center [1008, 105] width 11 height 18
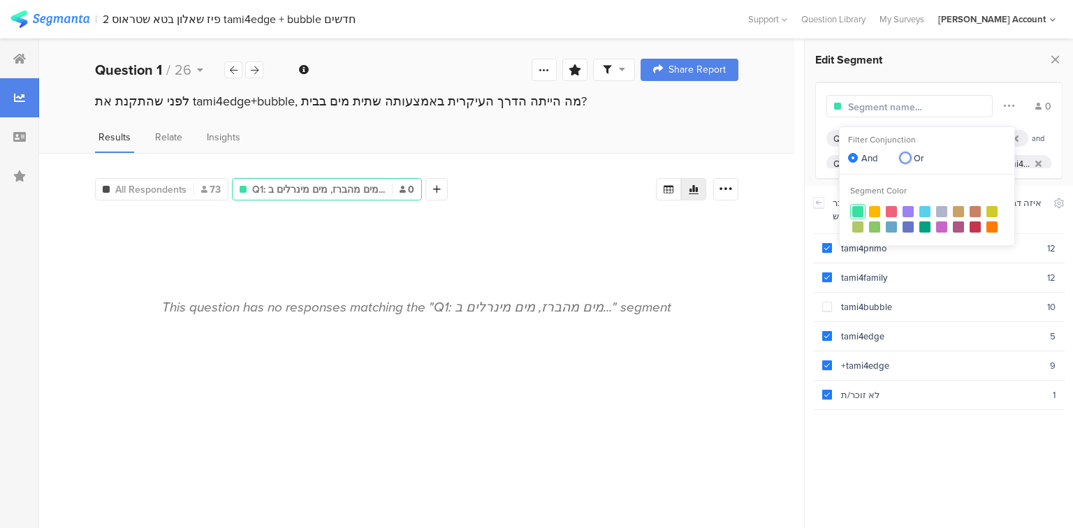
click at [908, 156] on span at bounding box center [905, 158] width 10 height 10
click at [908, 156] on input "Or" at bounding box center [905, 159] width 10 height 12
radio input "true"
radio input "false"
radio input "true"
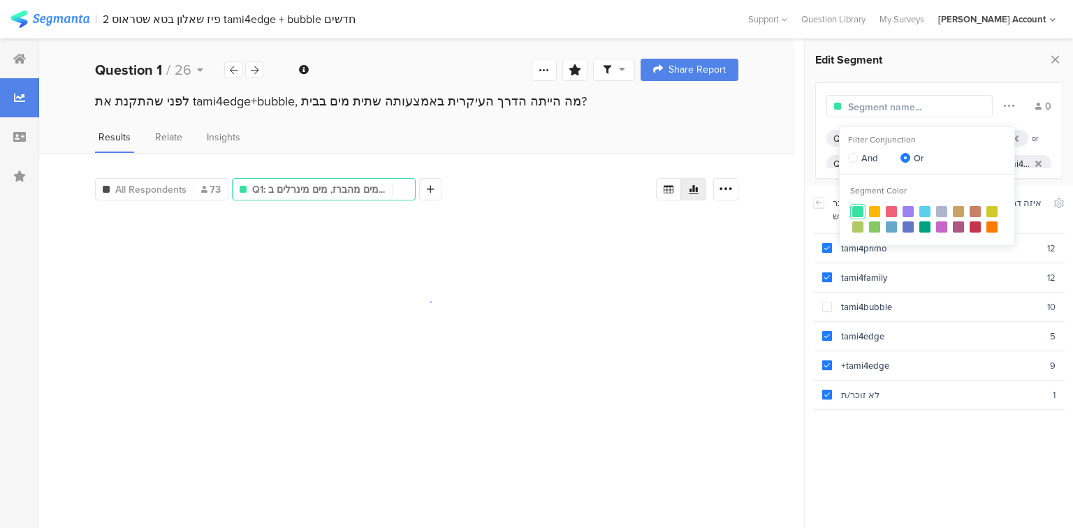
click at [899, 103] on input "text" at bounding box center [908, 107] width 121 height 15
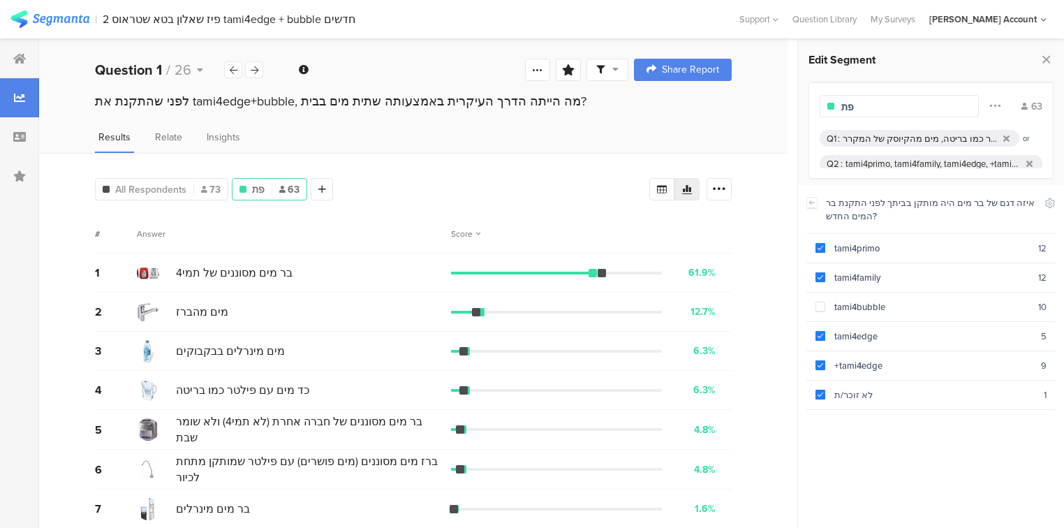
type input "פ"
type input "סה"כ ללא באבל"
click at [257, 70] on icon at bounding box center [255, 70] width 8 height 9
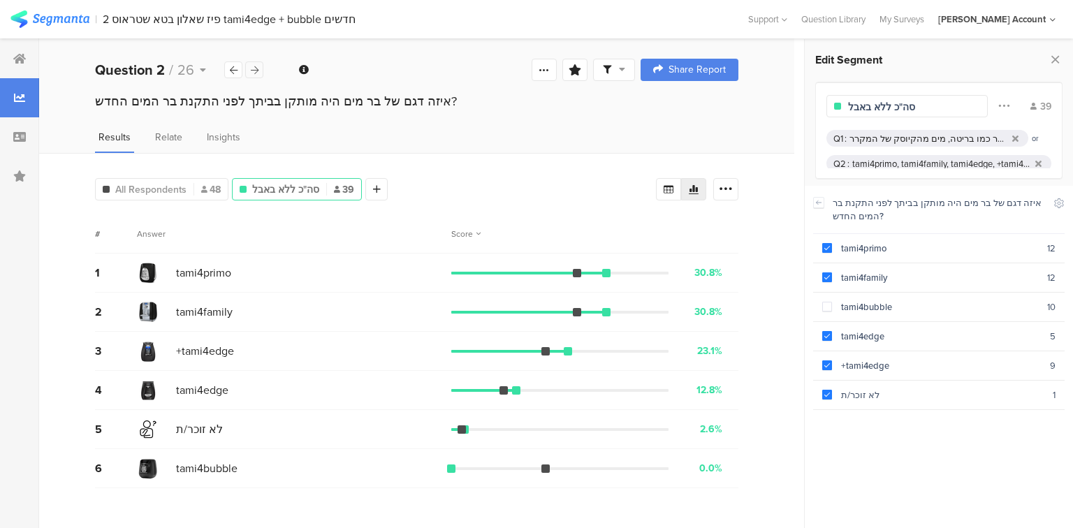
click at [257, 70] on icon at bounding box center [255, 70] width 8 height 9
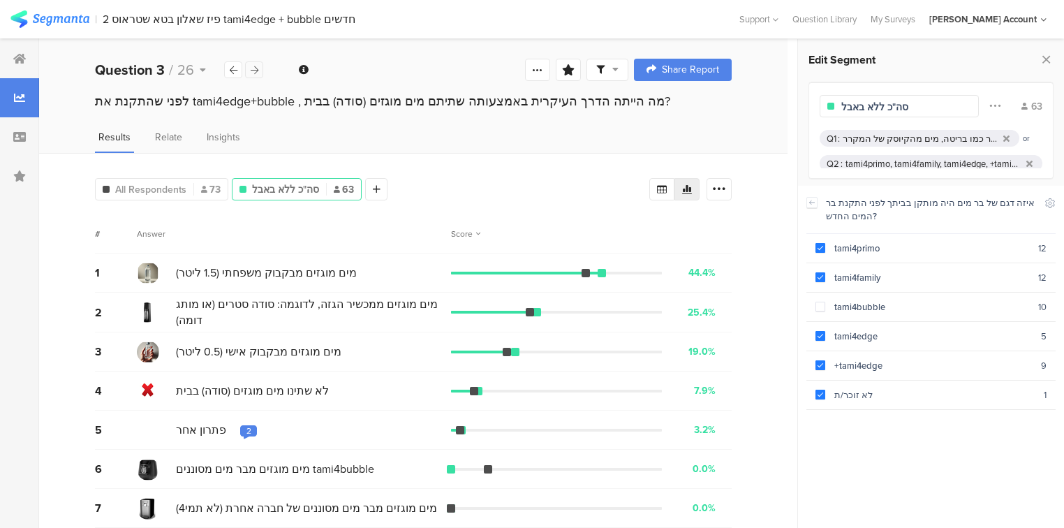
click at [257, 70] on icon at bounding box center [255, 70] width 8 height 9
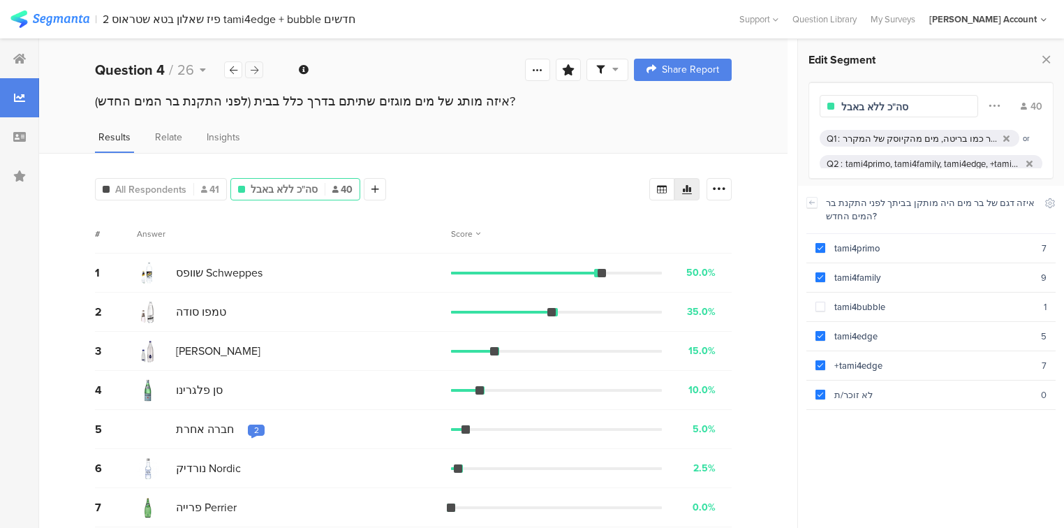
click at [257, 70] on icon at bounding box center [255, 70] width 8 height 9
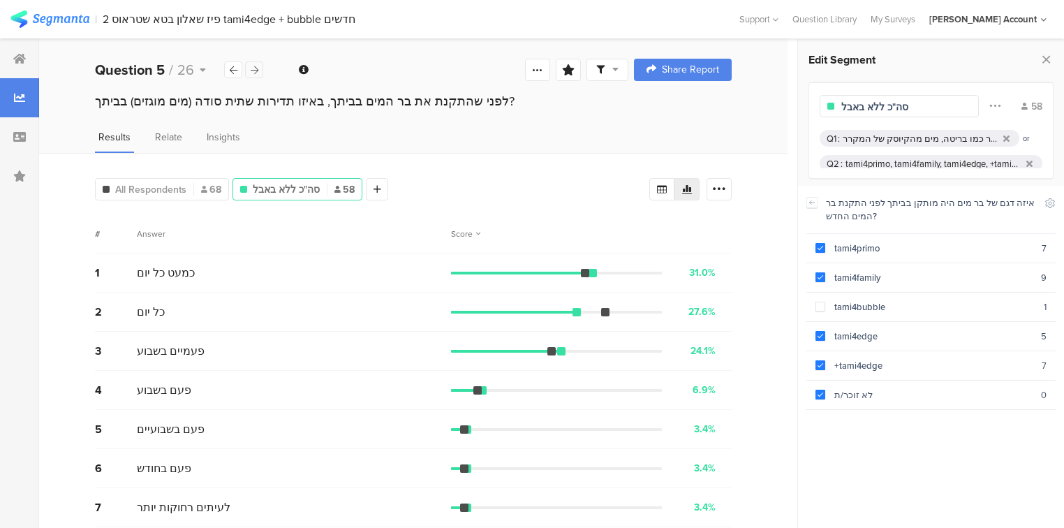
click at [257, 70] on icon at bounding box center [255, 70] width 8 height 9
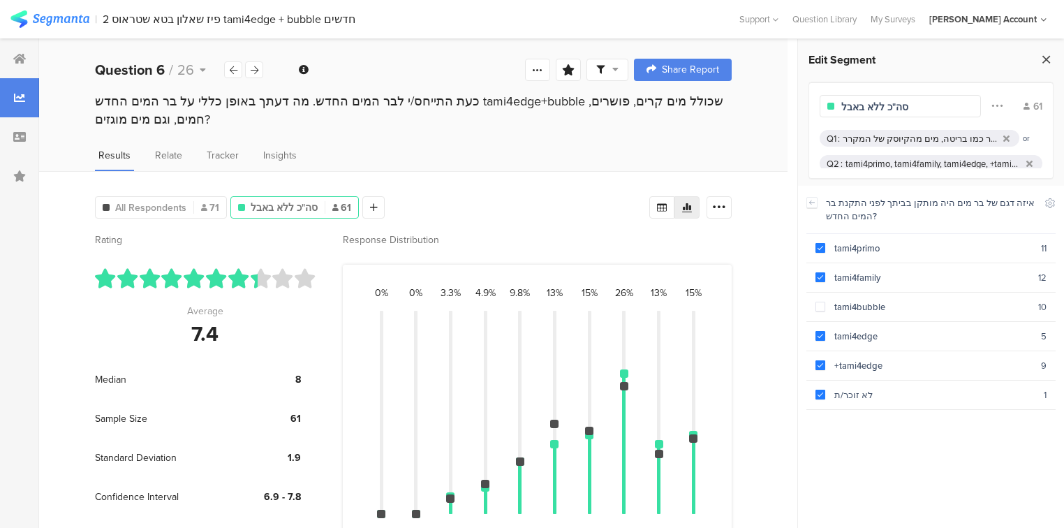
click at [1050, 61] on icon at bounding box center [1046, 60] width 15 height 20
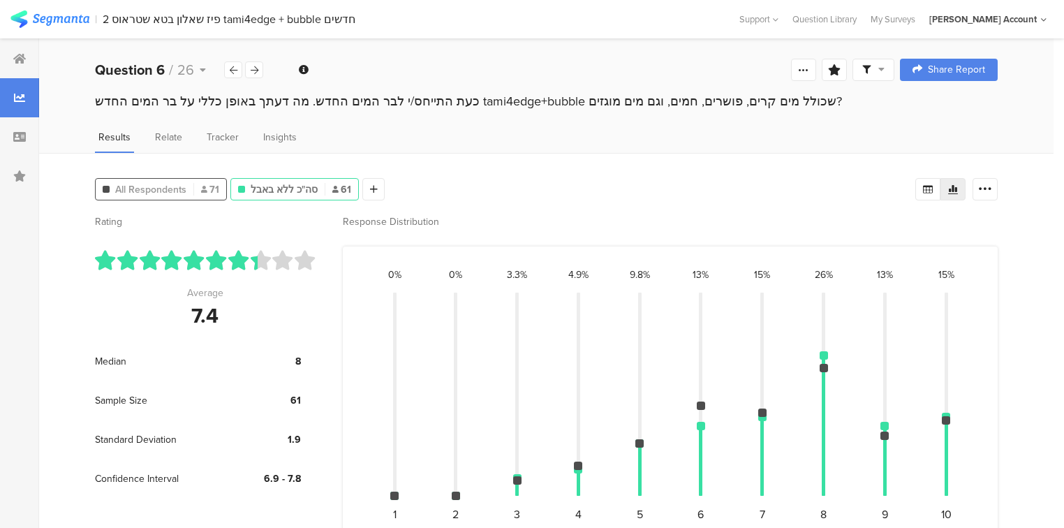
click at [171, 185] on span "All Respondents" at bounding box center [150, 189] width 71 height 15
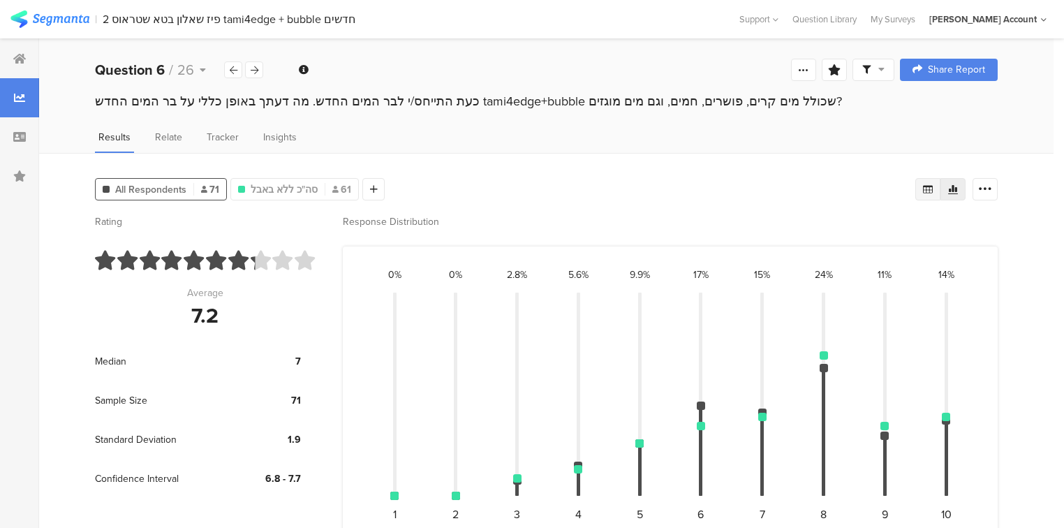
click at [933, 191] on icon at bounding box center [928, 189] width 10 height 8
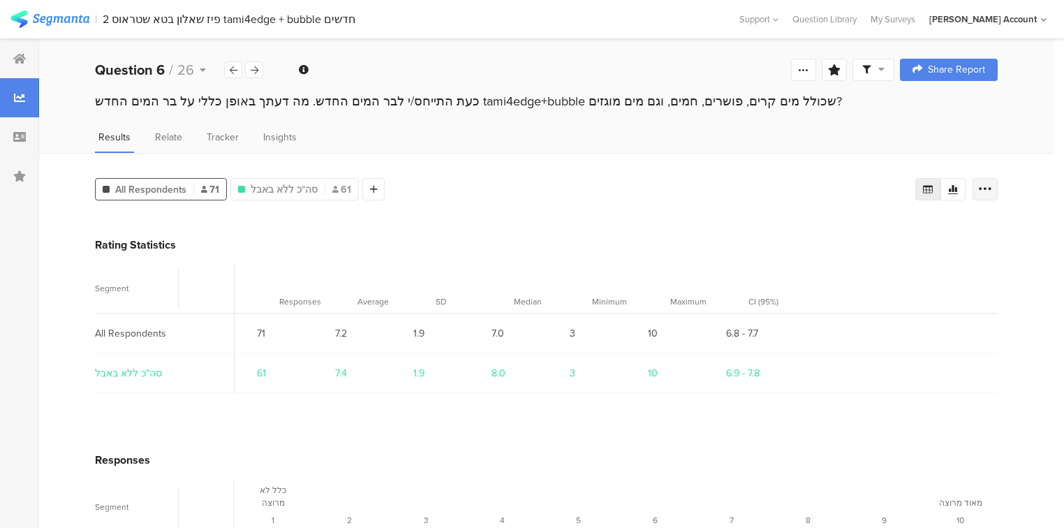
click at [992, 189] on icon at bounding box center [985, 189] width 14 height 14
click at [854, 231] on span "Export as Excel" at bounding box center [858, 228] width 66 height 14
click at [254, 66] on icon at bounding box center [255, 70] width 8 height 9
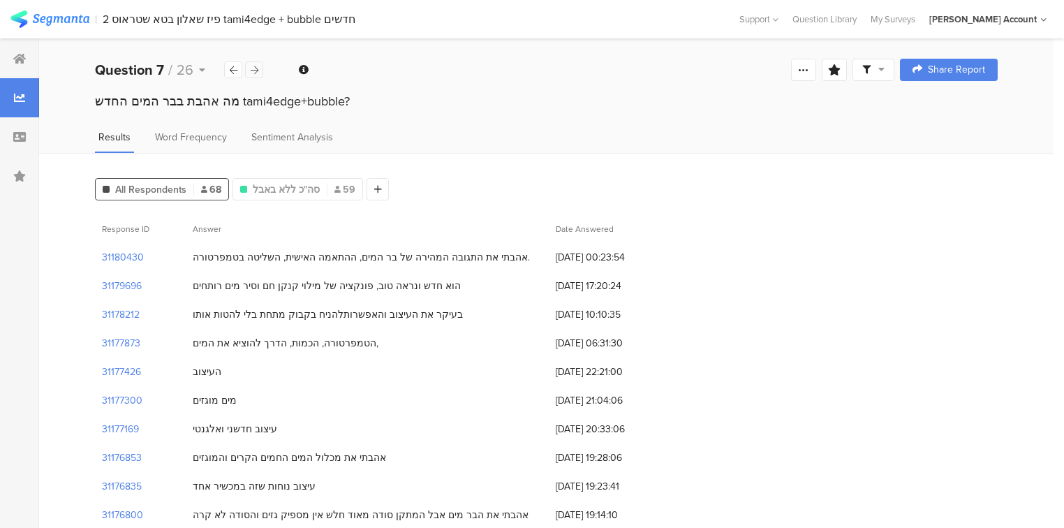
click at [254, 66] on icon at bounding box center [255, 70] width 8 height 9
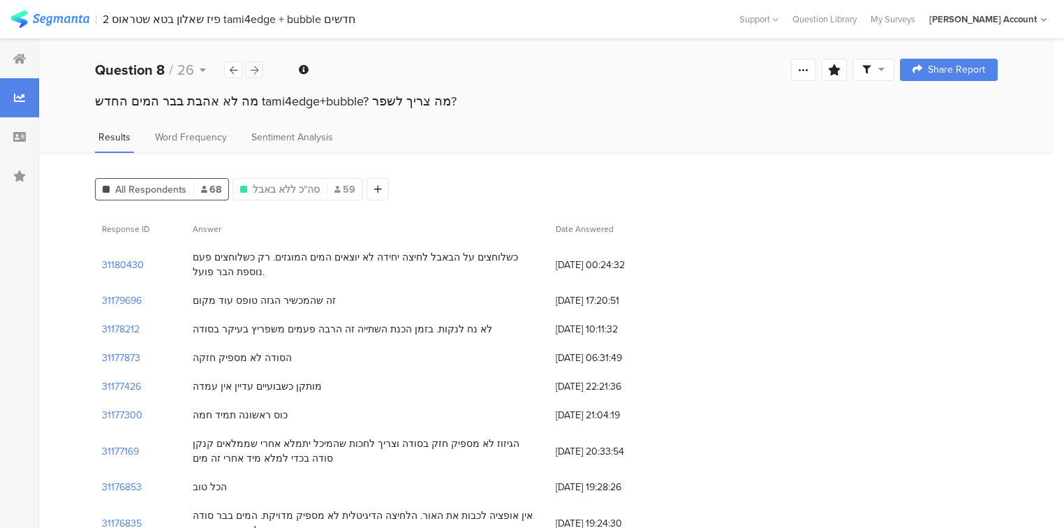
click at [254, 66] on icon at bounding box center [255, 70] width 8 height 9
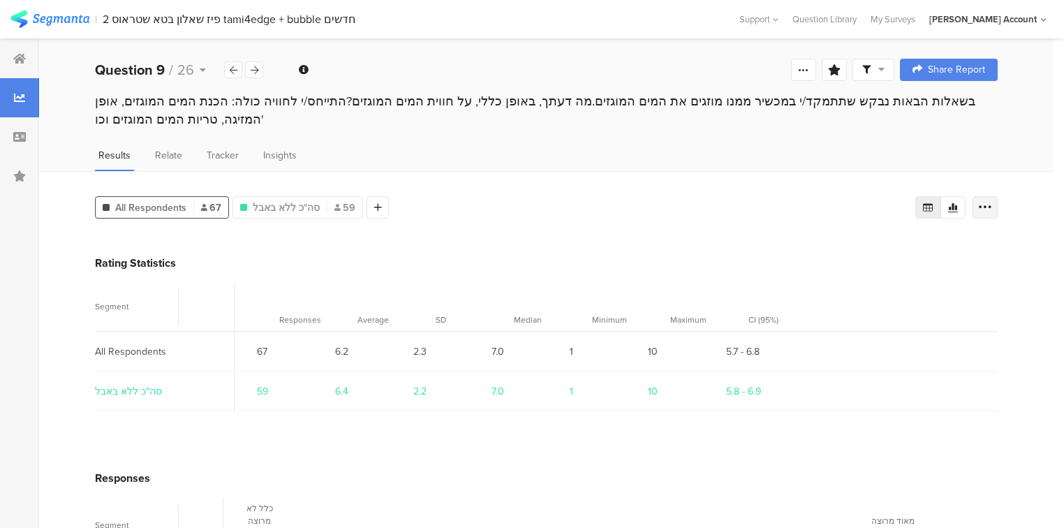
click at [992, 203] on icon at bounding box center [985, 207] width 14 height 14
click at [877, 244] on span "Export as Excel" at bounding box center [858, 246] width 66 height 14
click at [258, 70] on icon at bounding box center [255, 70] width 8 height 9
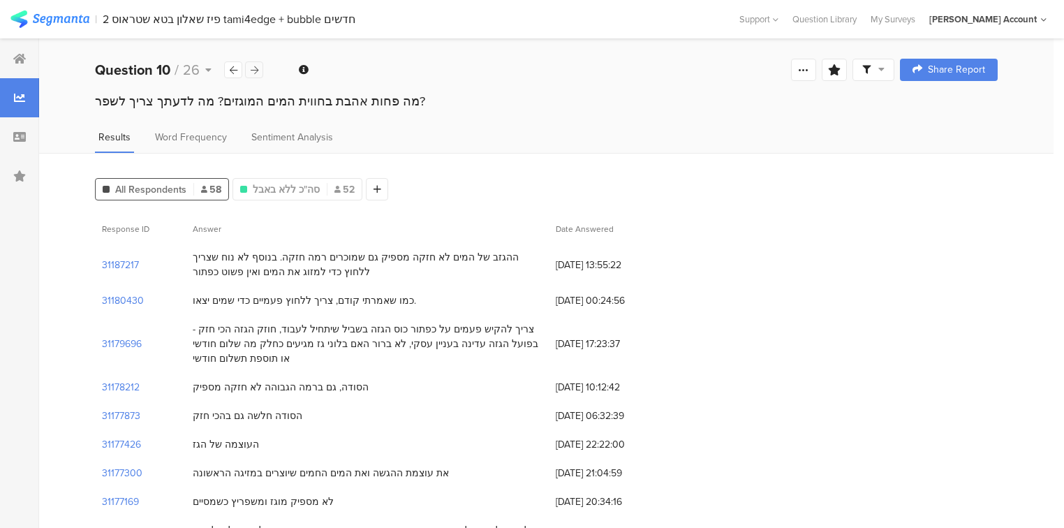
click at [258, 70] on icon at bounding box center [255, 70] width 8 height 9
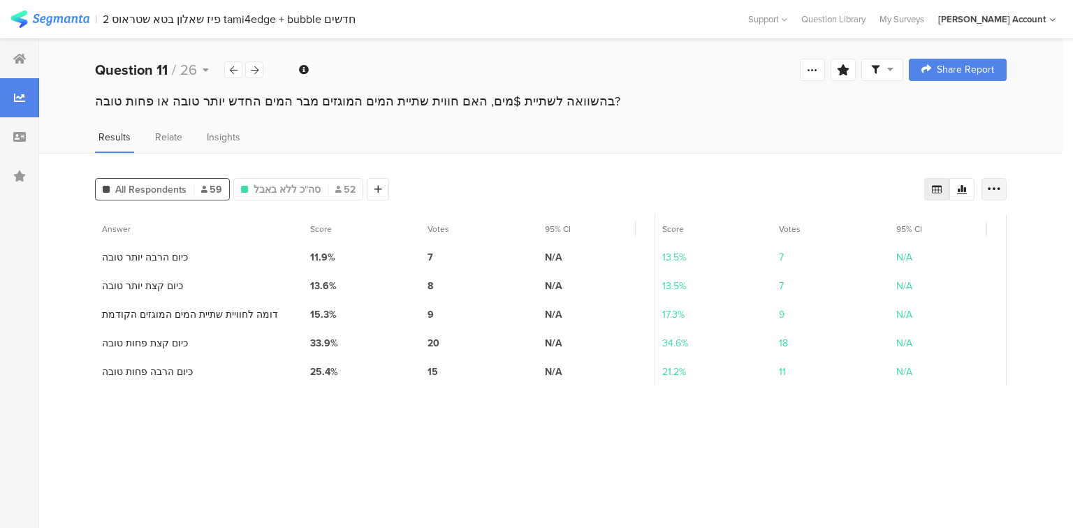
click at [1001, 187] on div at bounding box center [993, 189] width 25 height 22
click at [868, 228] on span "Export as Excel" at bounding box center [858, 228] width 66 height 14
click at [257, 70] on icon at bounding box center [255, 70] width 8 height 9
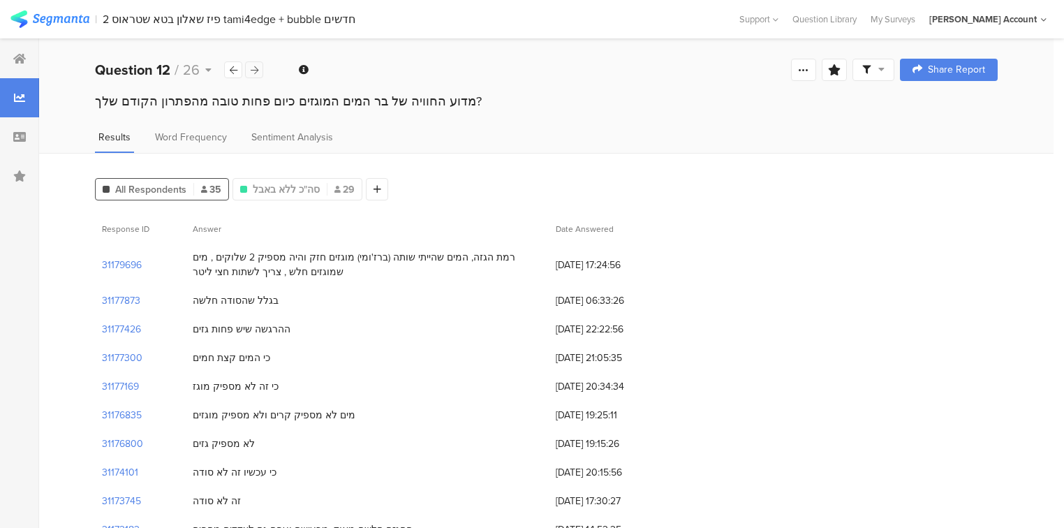
click at [255, 73] on icon at bounding box center [255, 70] width 8 height 9
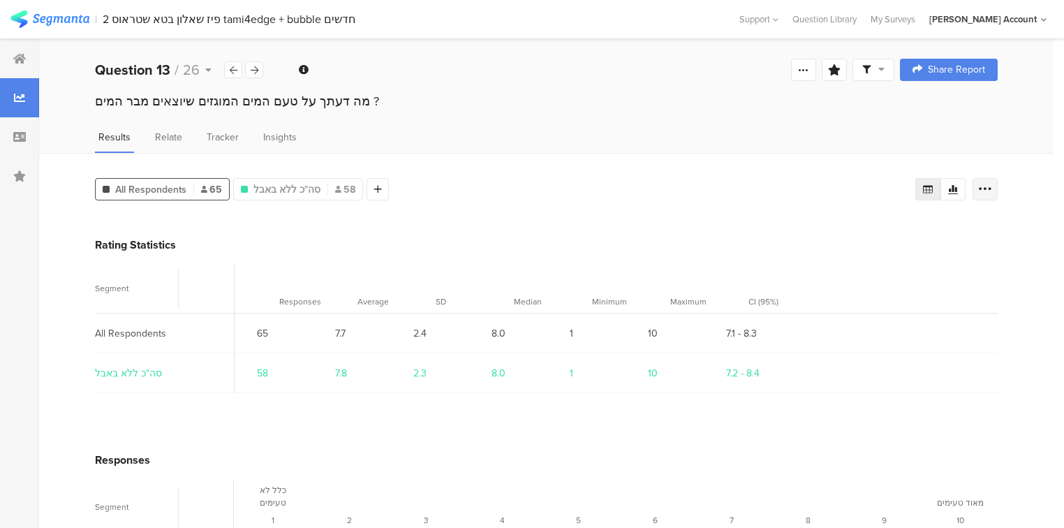
click at [992, 187] on icon at bounding box center [985, 189] width 14 height 14
click at [857, 233] on span "Export as Excel" at bounding box center [858, 228] width 66 height 14
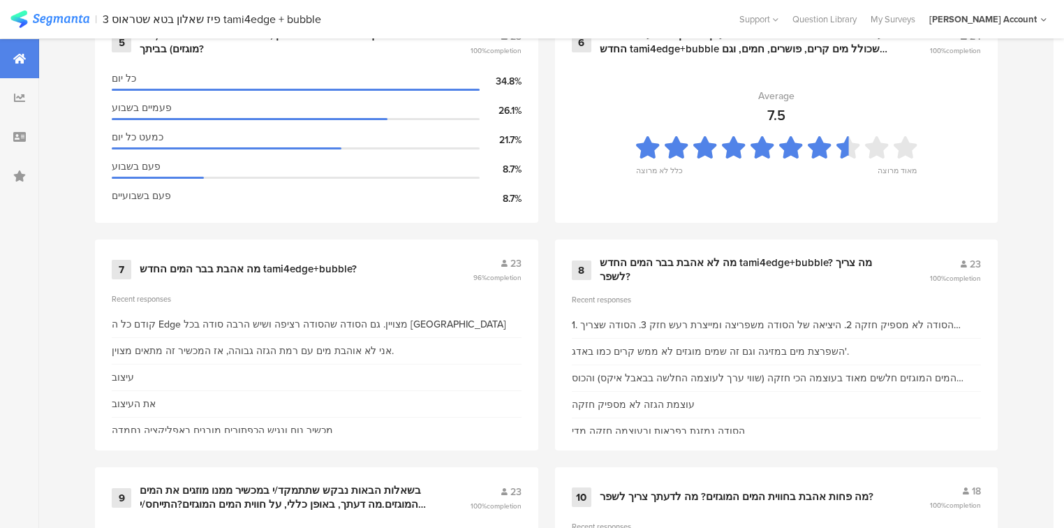
scroll to position [1452, 0]
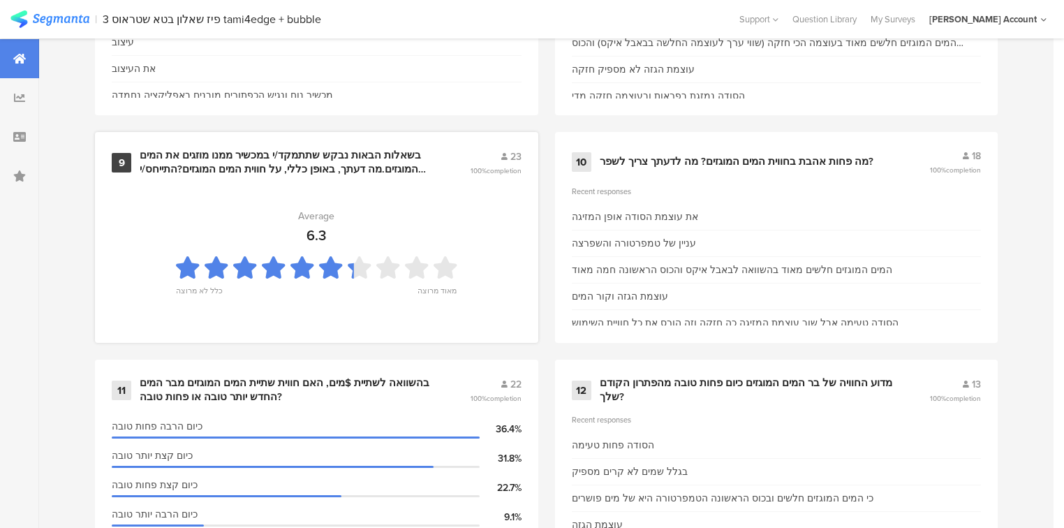
click at [327, 172] on div "9 בשאלות הבאות נבקש שתתמקד/י במכשיר ממנו מוזגים את המים המוגזים.מה דעתך, באופן …" at bounding box center [316, 237] width 443 height 211
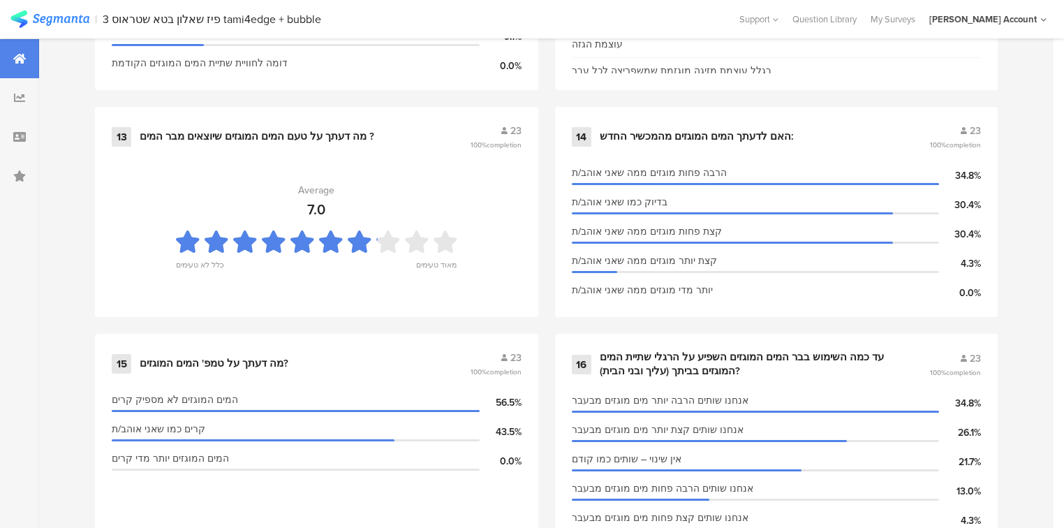
scroll to position [1955, 0]
